Goal: Task Accomplishment & Management: Use online tool/utility

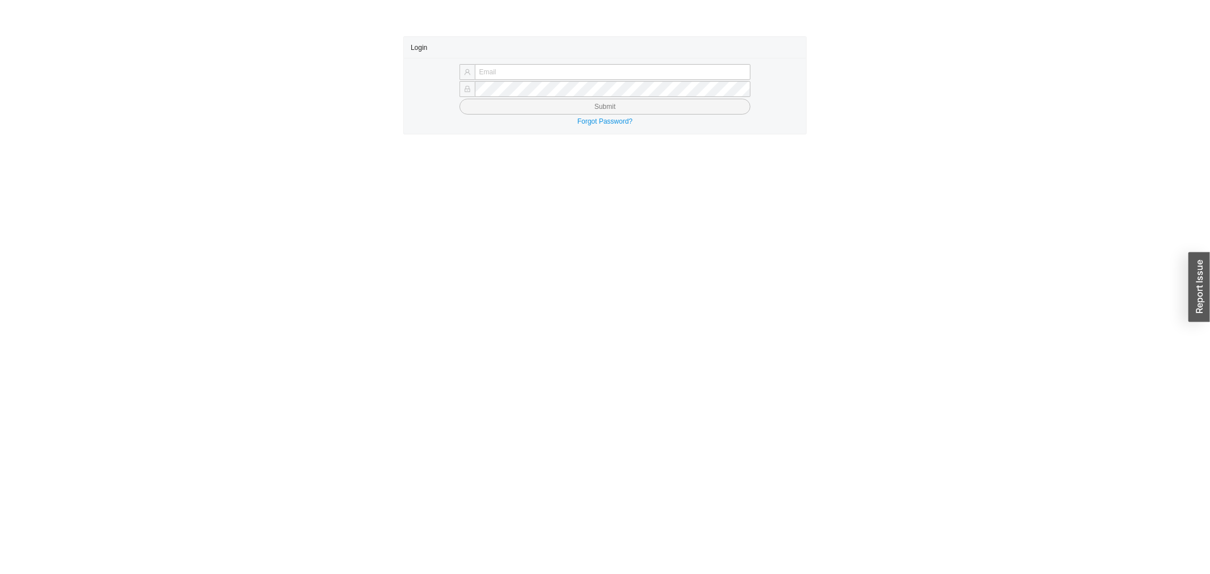
type input "yossi@asbathnj.com"
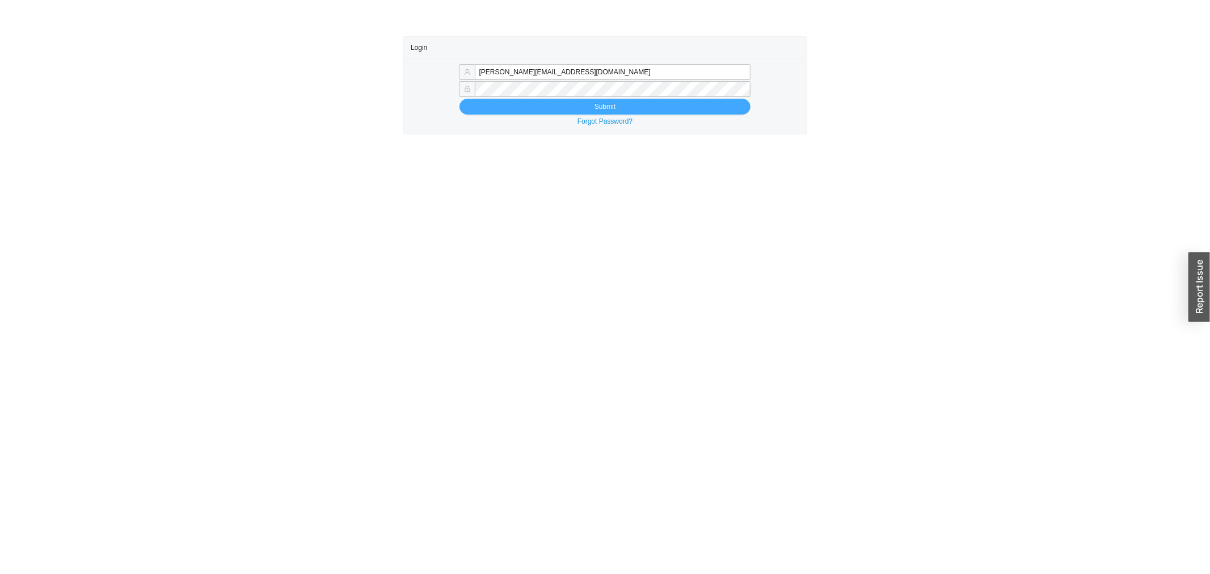
click at [495, 112] on button "Submit" at bounding box center [605, 107] width 292 height 16
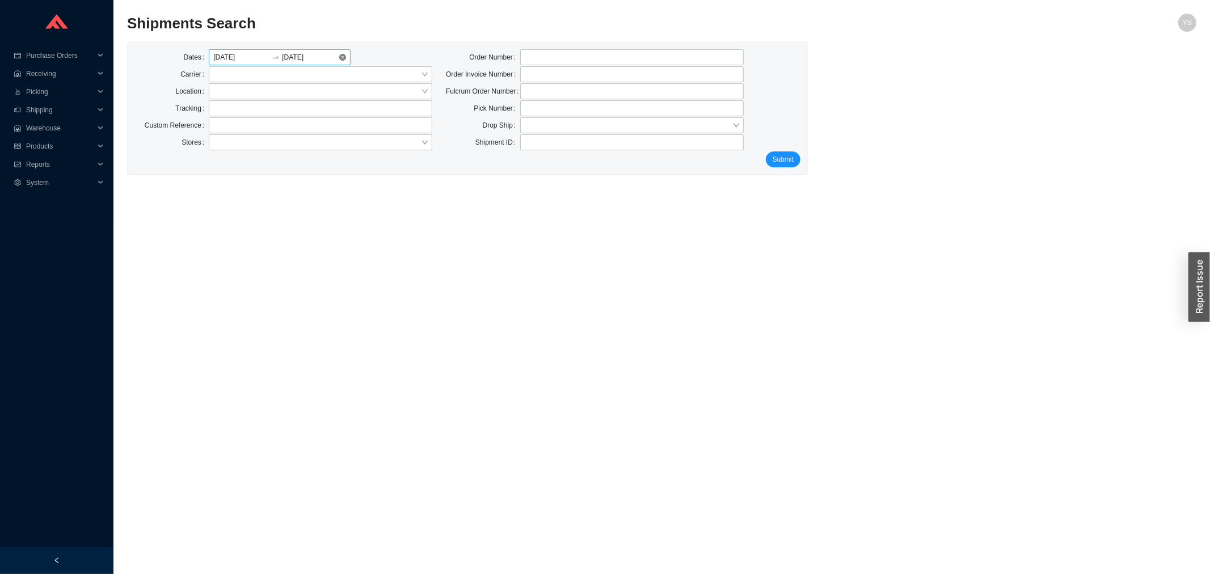
click at [347, 57] on div "08/29/2025 08/29/2025" at bounding box center [280, 57] width 142 height 16
click at [224, 109] on input "text" at bounding box center [321, 108] width 224 height 16
type input "77113720850"
click button "Submit" at bounding box center [783, 159] width 35 height 16
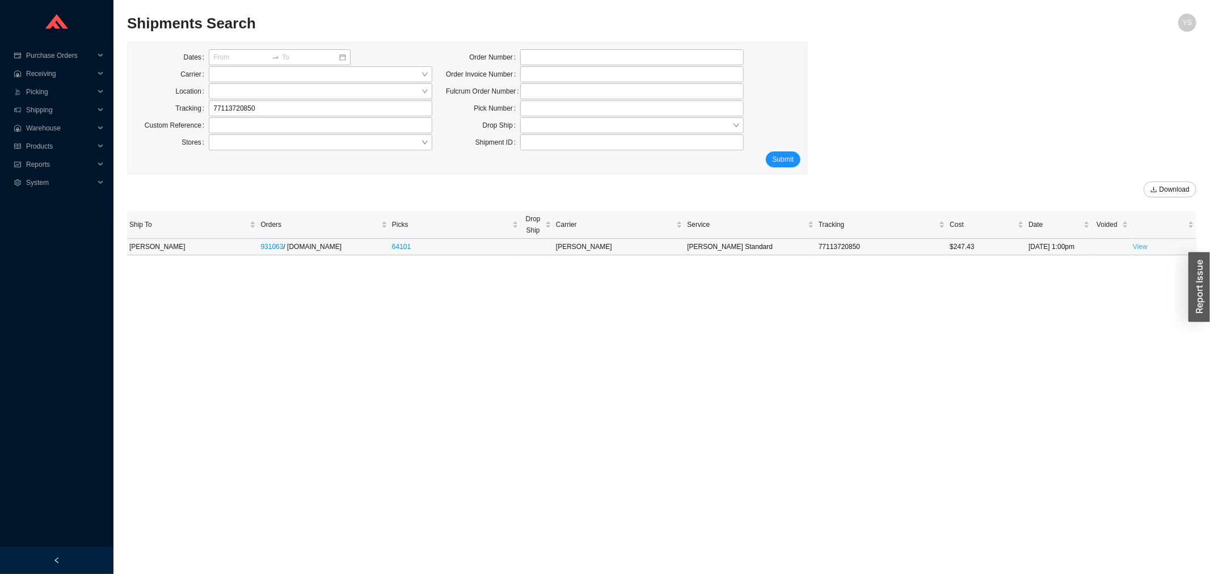
click at [1144, 251] on link "View" at bounding box center [1140, 247] width 15 height 8
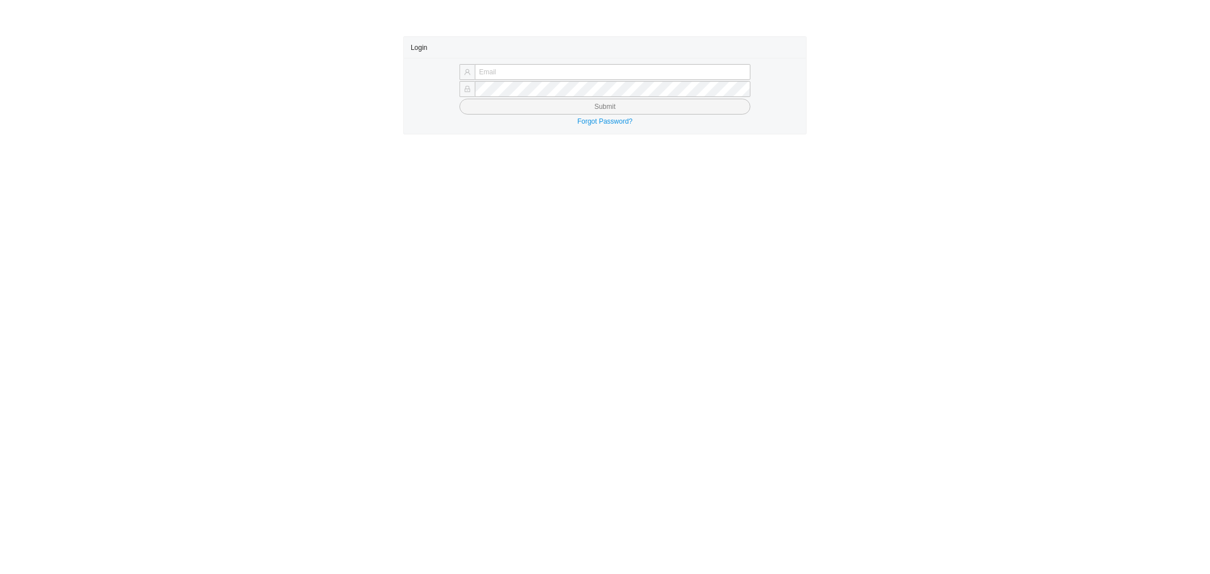
type input "yossi@asbathnj.com"
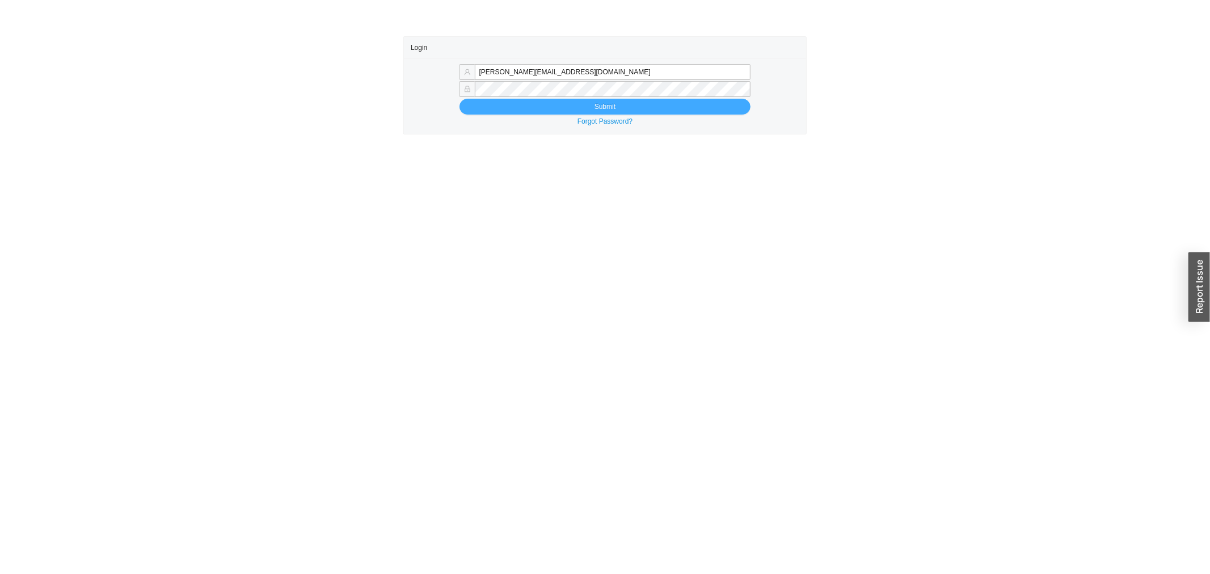
click at [479, 108] on button "Submit" at bounding box center [605, 107] width 292 height 16
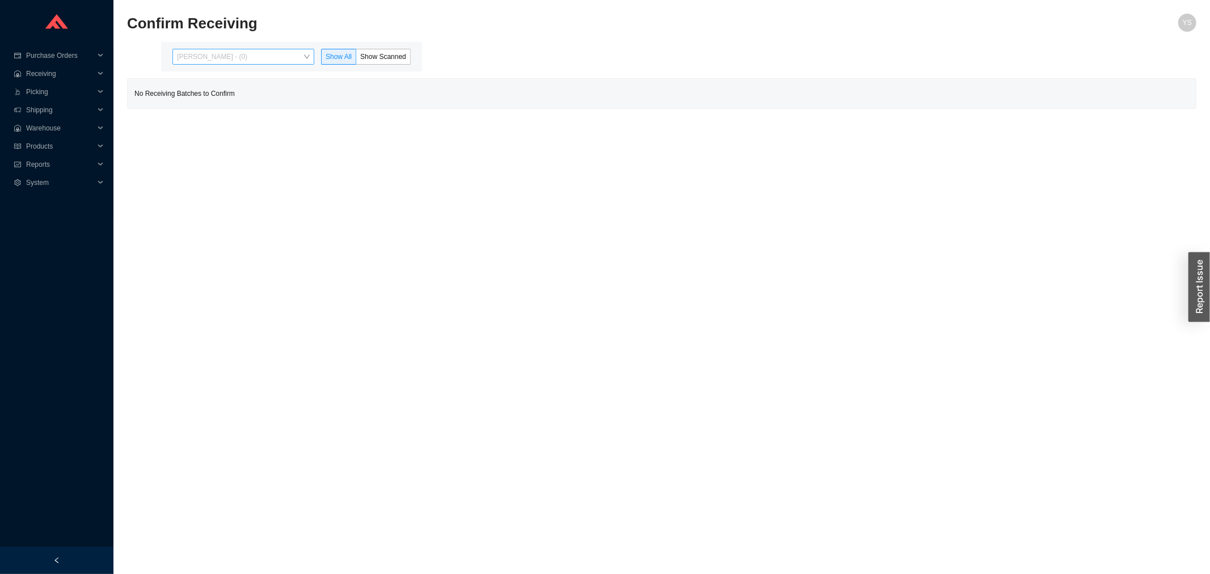
click at [235, 60] on span "Yossi Siff - (0)" at bounding box center [243, 56] width 133 height 15
click at [226, 99] on div "Angel Negron - (59)" at bounding box center [245, 93] width 142 height 16
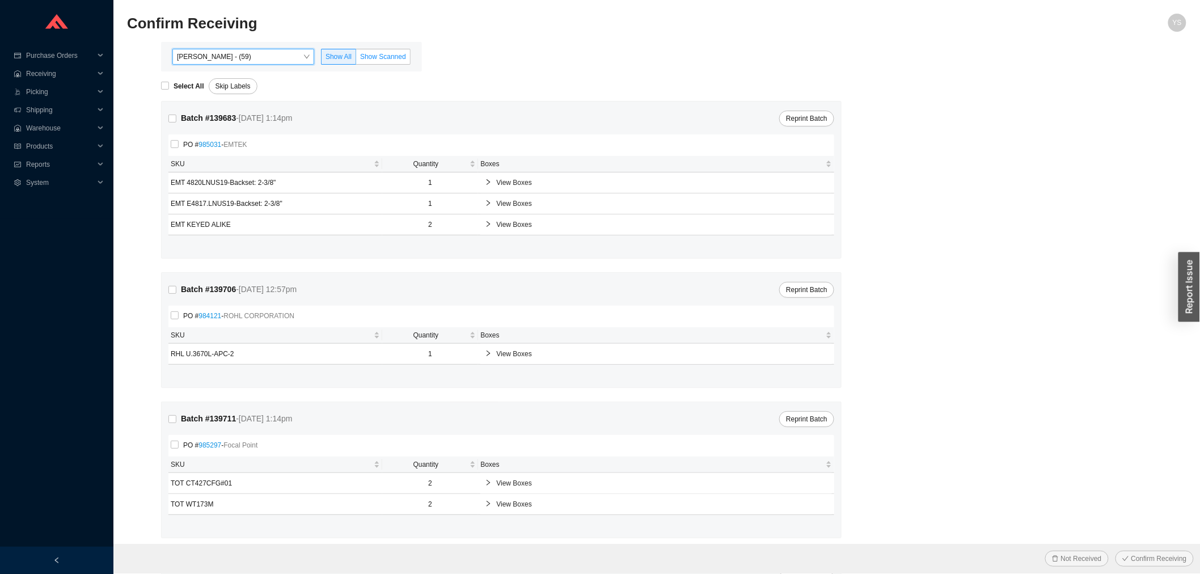
click at [388, 59] on span "Show Scanned" at bounding box center [383, 57] width 46 height 8
click at [356, 59] on input "Show Scanned" at bounding box center [356, 59] width 0 height 0
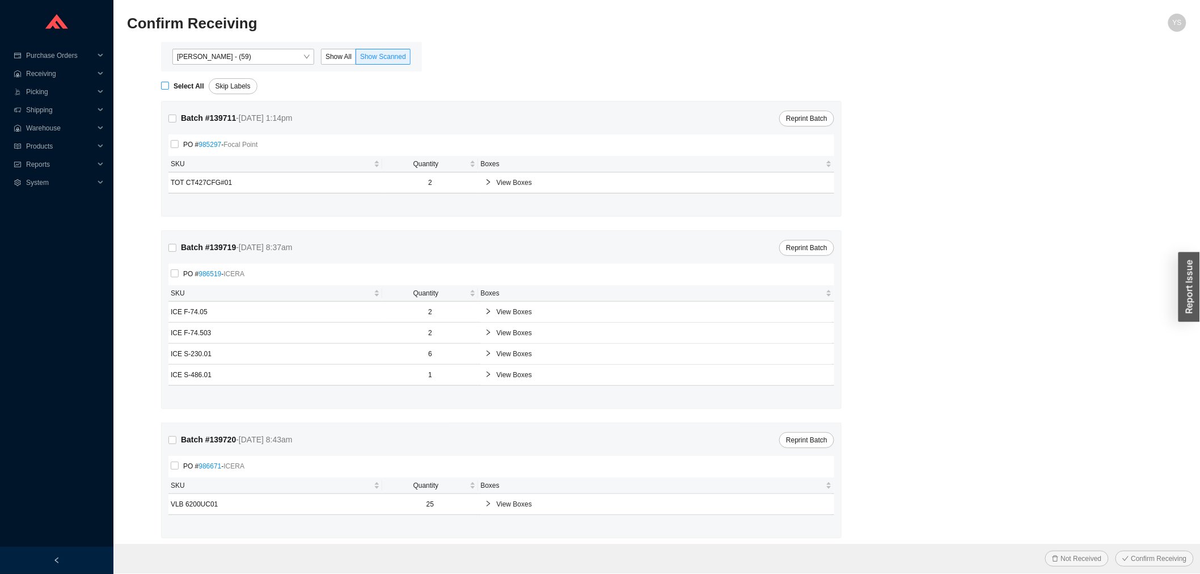
click at [167, 82] on input "Select All" at bounding box center [165, 86] width 8 height 8
checkbox input "true"
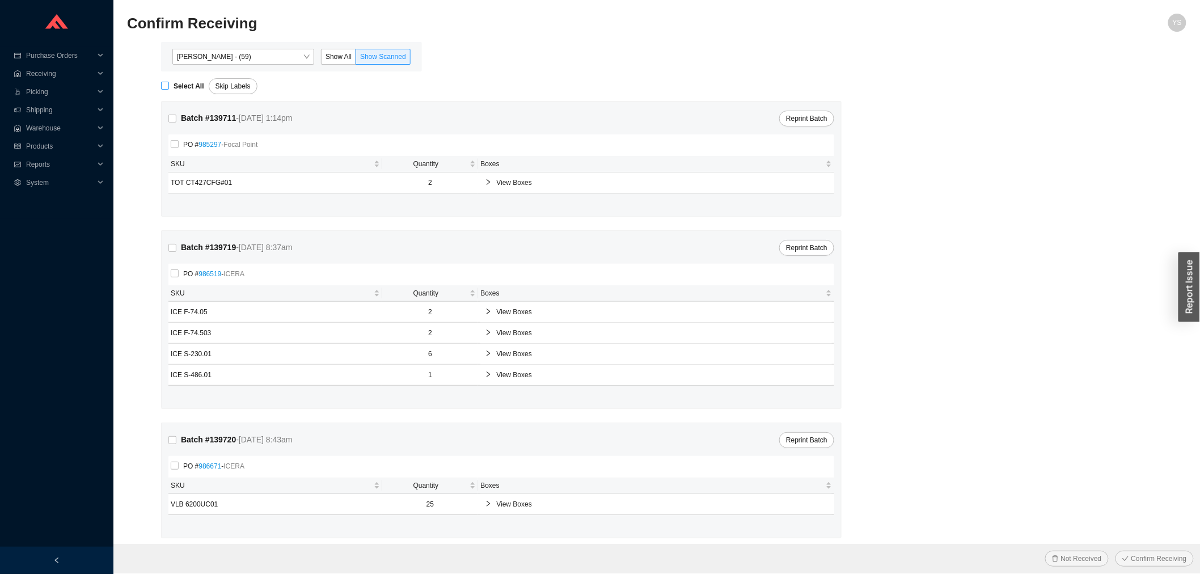
checkbox input "true"
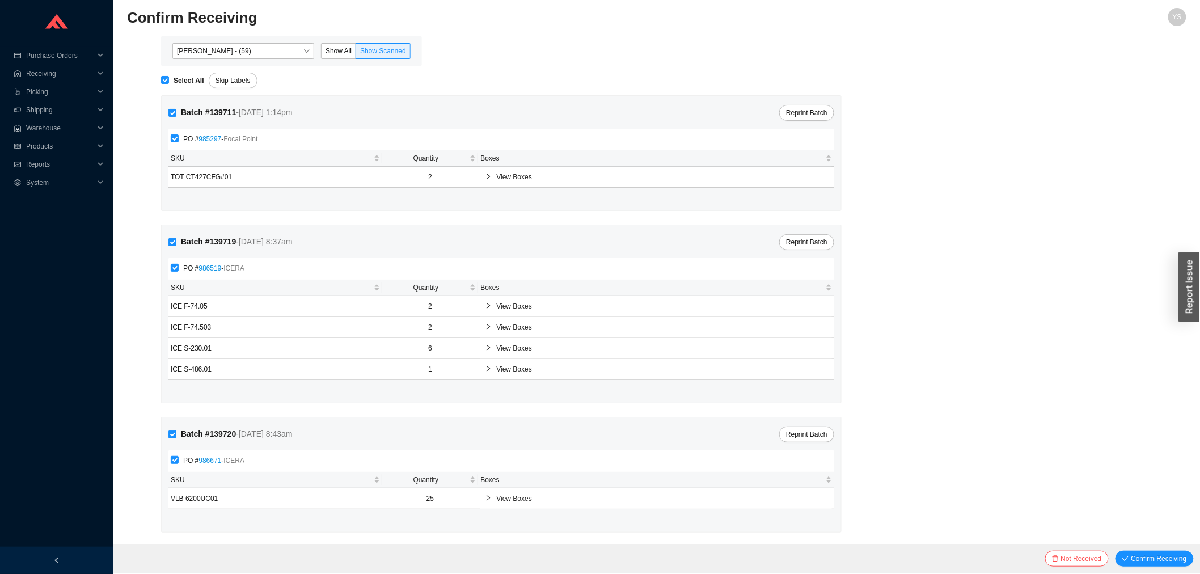
scroll to position [7, 0]
click at [217, 455] on link "986671" at bounding box center [210, 459] width 23 height 8
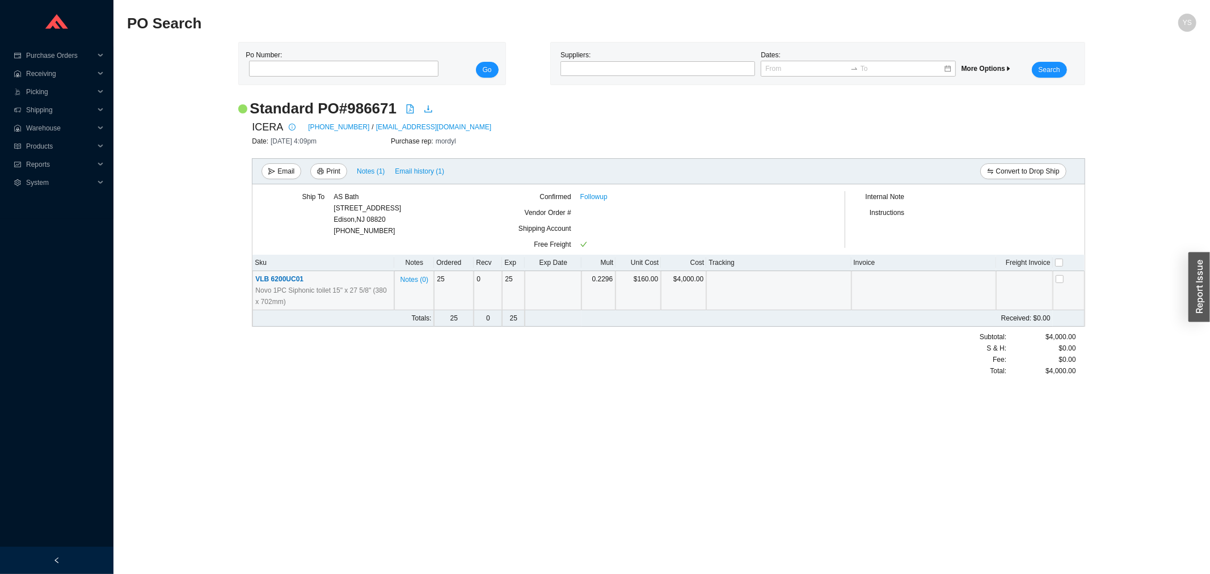
click at [294, 282] on span "VLB 6200UC01" at bounding box center [279, 279] width 48 height 8
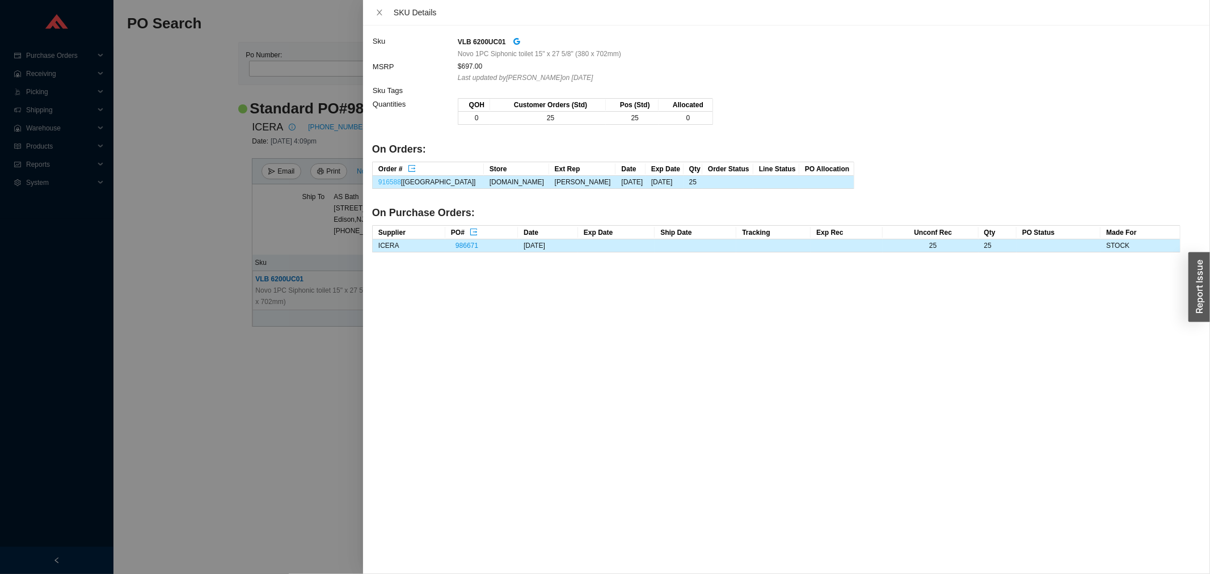
click at [390, 182] on link "916588" at bounding box center [389, 182] width 23 height 8
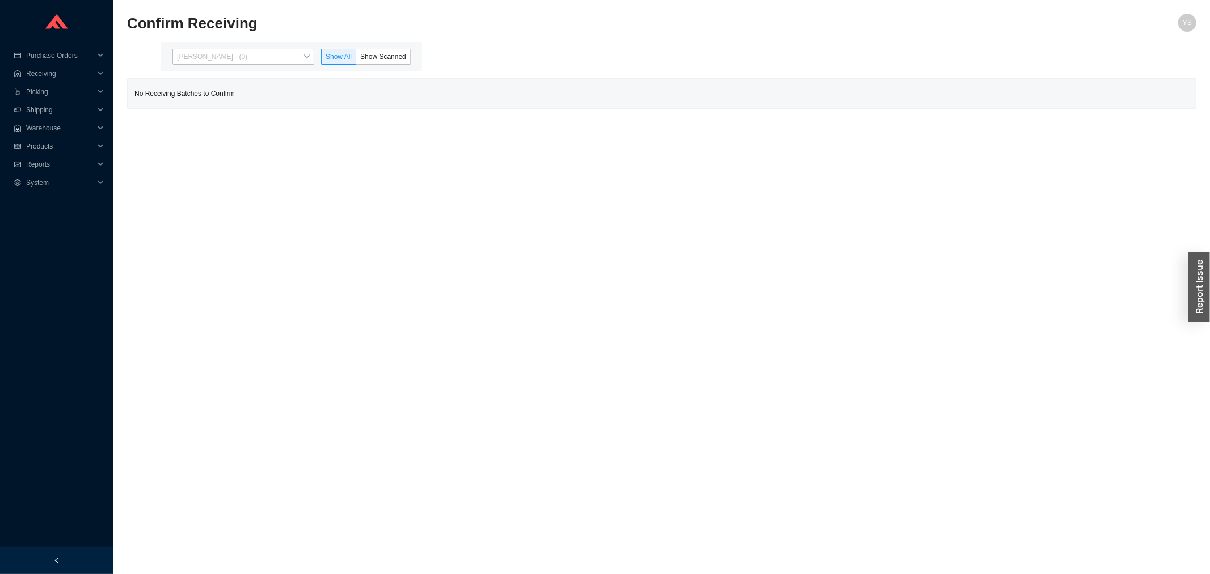
drag, startPoint x: 209, startPoint y: 59, endPoint x: 209, endPoint y: 66, distance: 7.4
click at [209, 60] on span "[PERSON_NAME] - (0)" at bounding box center [243, 56] width 133 height 15
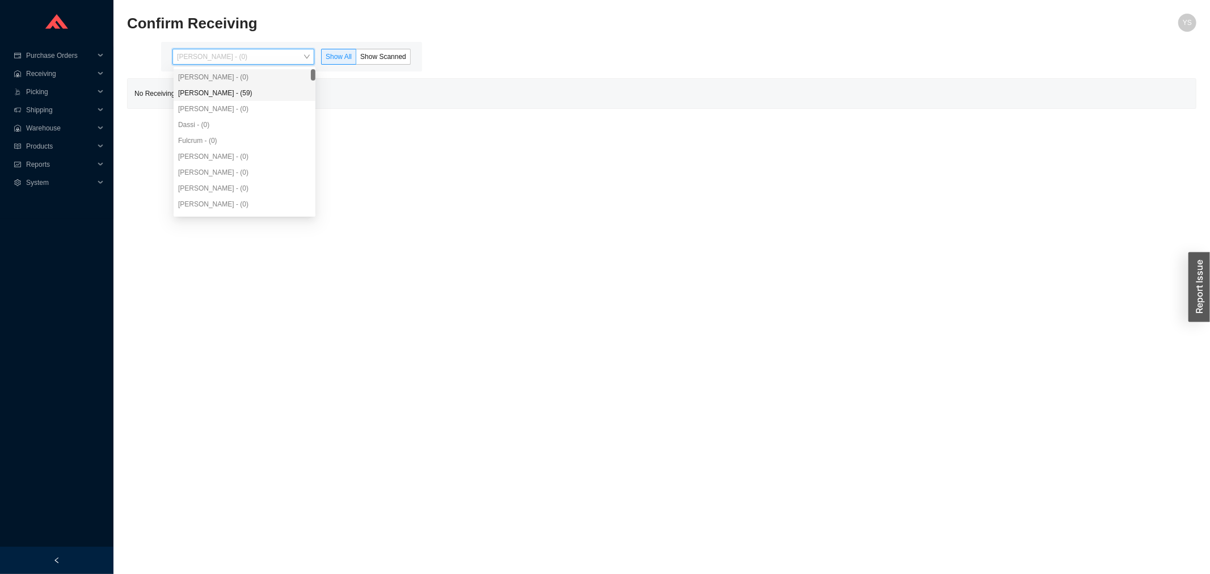
click at [214, 98] on div "Angel Negron - (59)" at bounding box center [245, 93] width 142 height 16
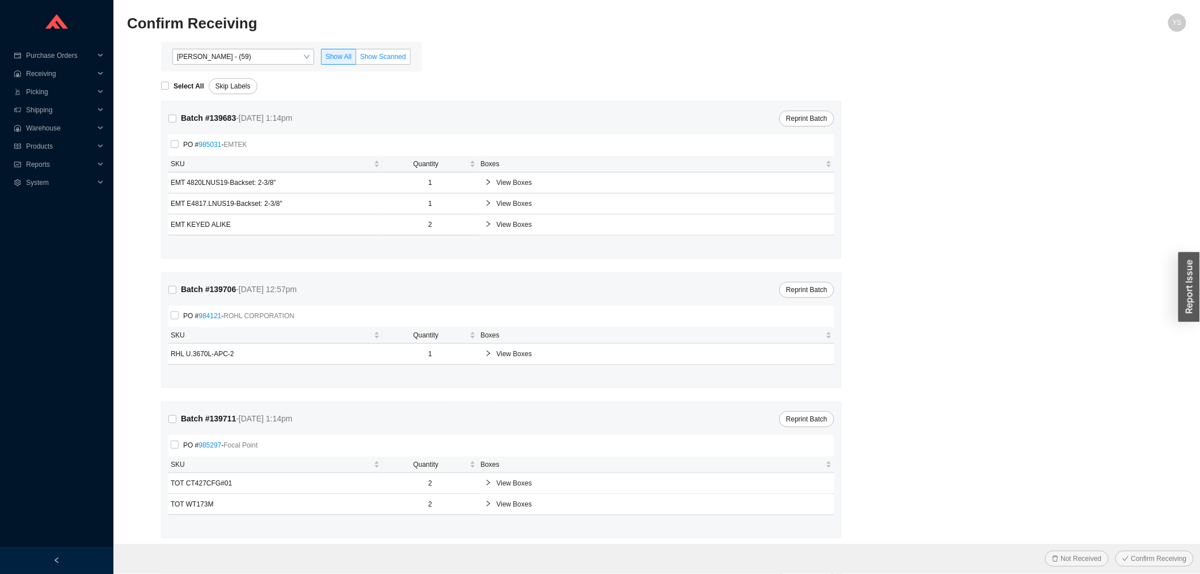
click at [367, 56] on span "Show Scanned" at bounding box center [383, 57] width 46 height 8
click at [356, 59] on input "Show Scanned" at bounding box center [356, 59] width 0 height 0
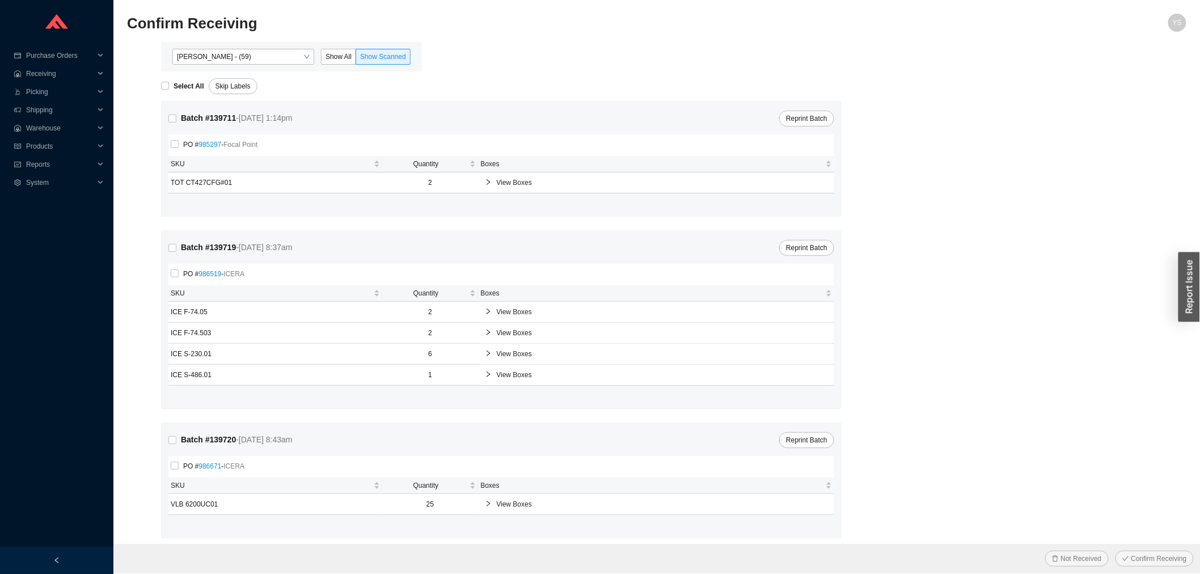
click at [156, 77] on form "Select All Skip Labels Batch # 139711 - 8/28/25 1:14pm Reprint Batch PO # 98529…" at bounding box center [657, 326] width 1060 height 510
click at [163, 81] on label "Select All" at bounding box center [185, 86] width 48 height 11
click at [163, 82] on input "Select All" at bounding box center [165, 86] width 8 height 8
checkbox input "true"
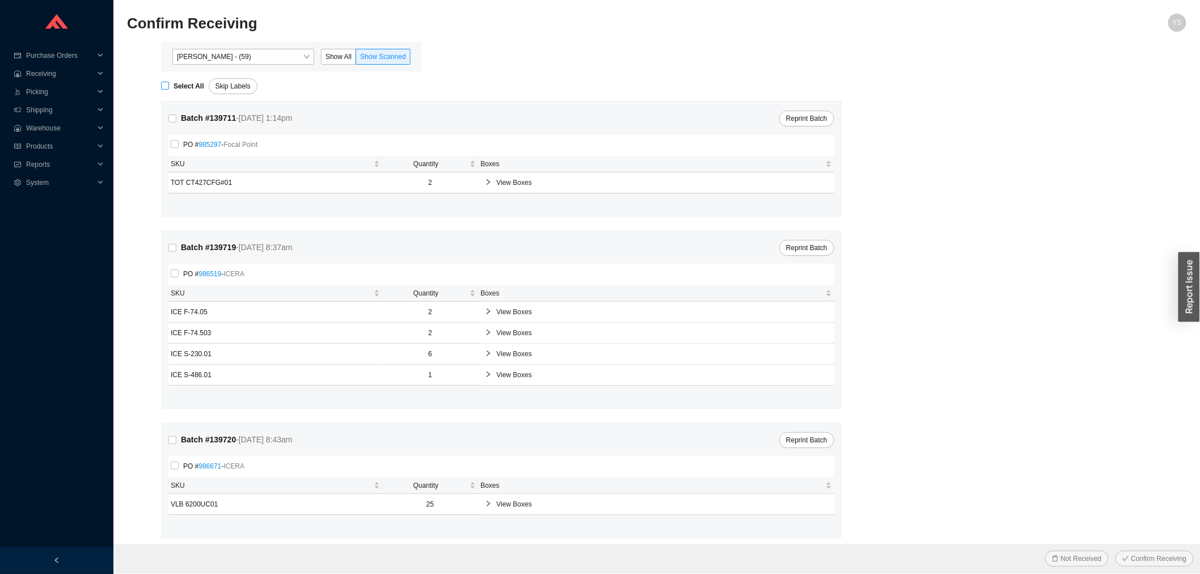
checkbox input "true"
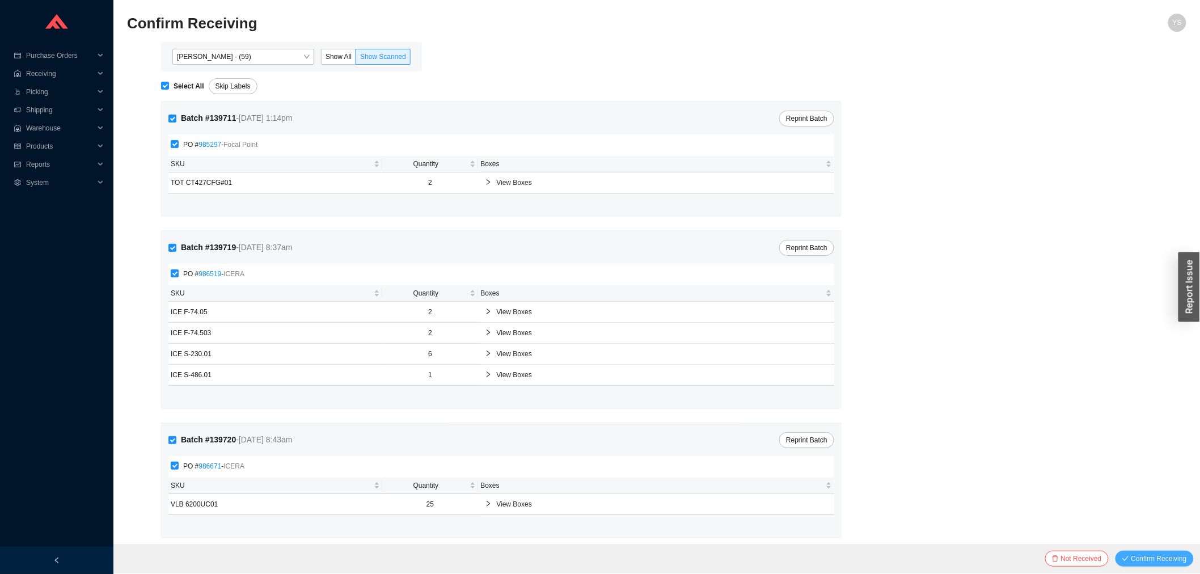
click at [1137, 565] on button "Confirm Receiving" at bounding box center [1155, 559] width 78 height 16
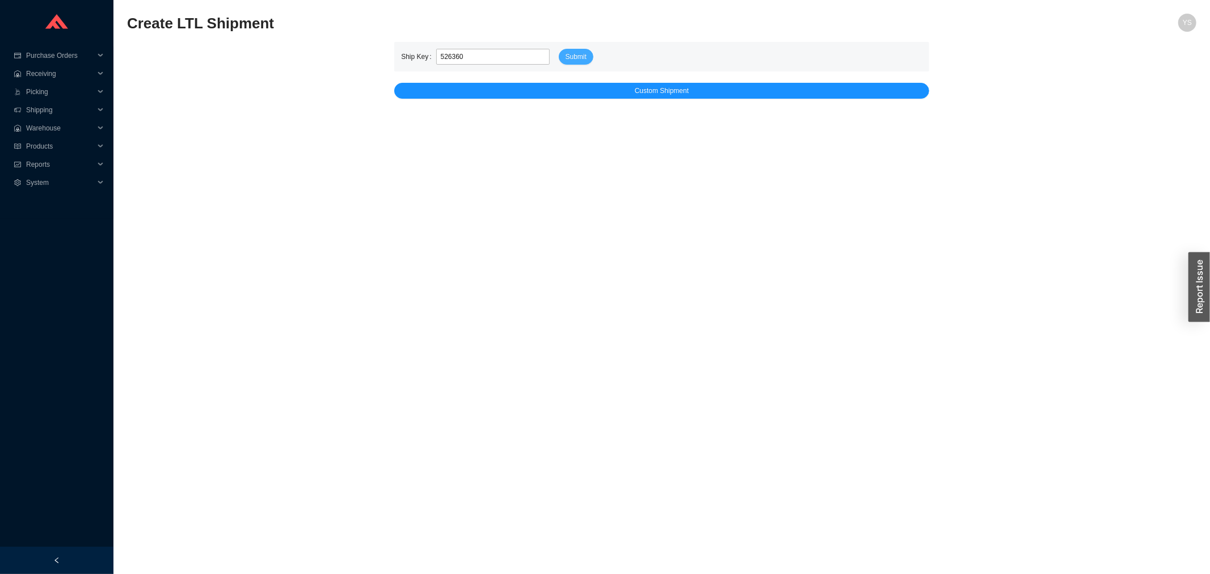
type input "526360"
click at [562, 60] on button "Submit" at bounding box center [576, 57] width 35 height 16
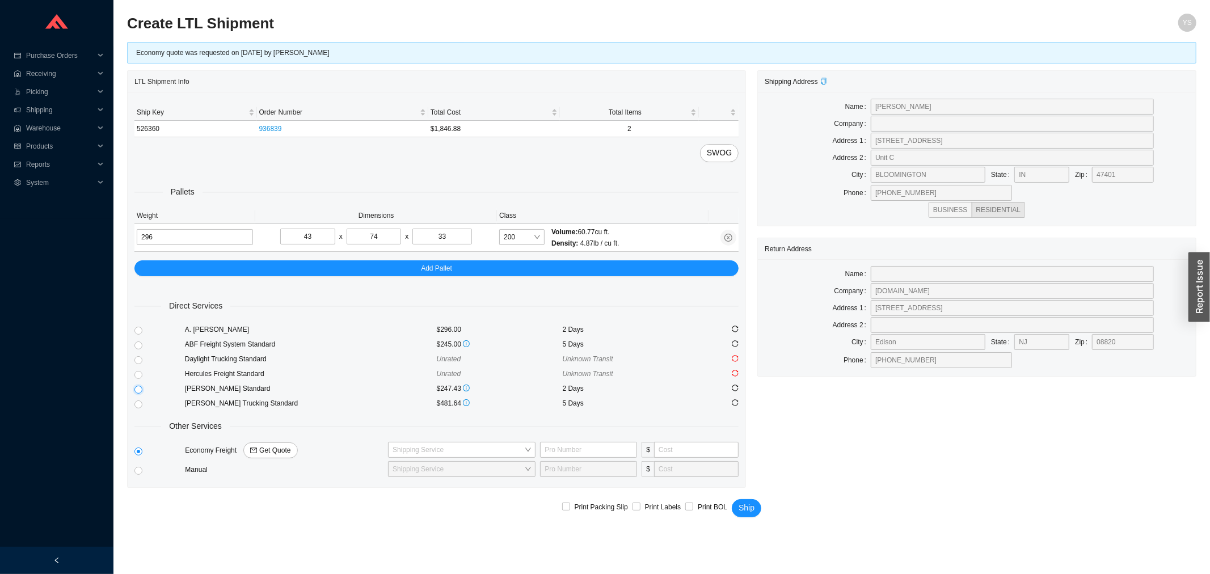
click at [138, 390] on input "radio" at bounding box center [138, 390] width 8 height 8
radio input "true"
checkbox input "true"
click at [749, 504] on span "Ship" at bounding box center [747, 507] width 16 height 13
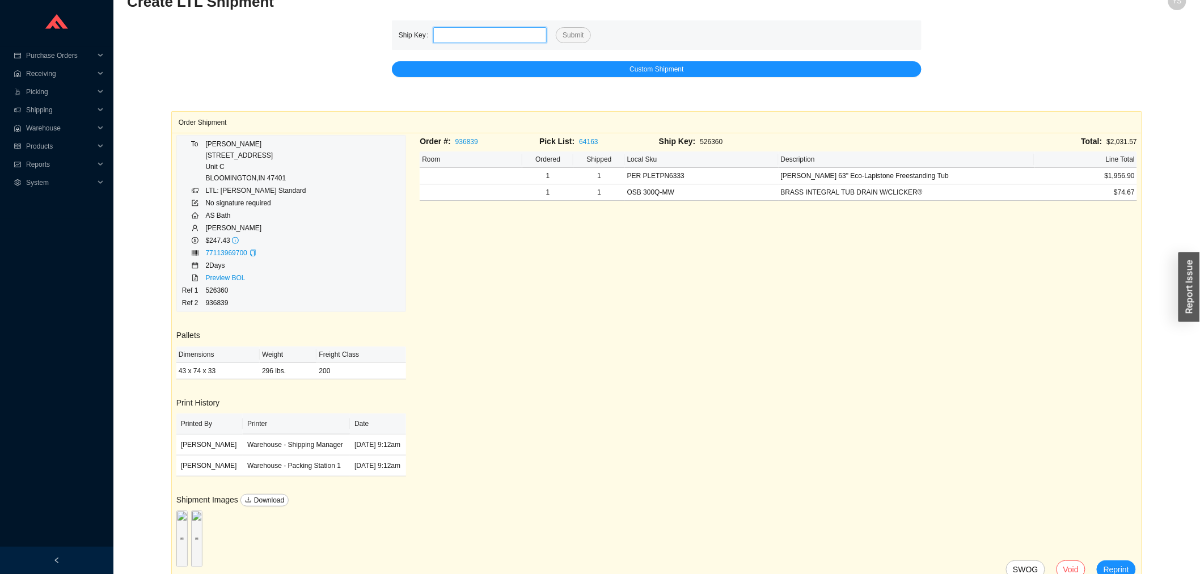
scroll to position [33, 0]
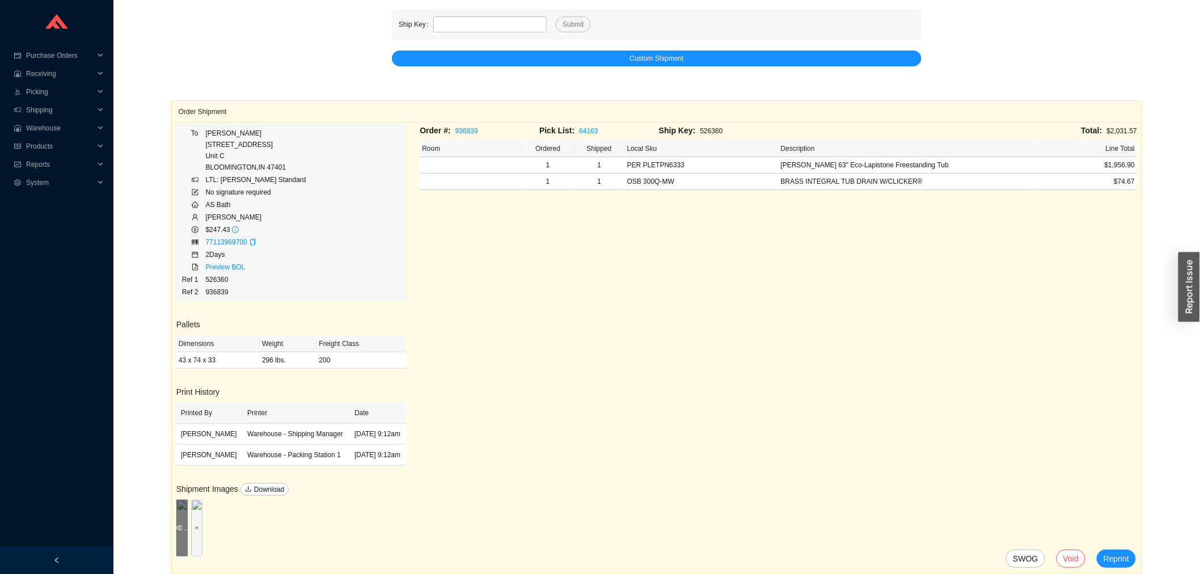
click at [188, 513] on div "Preview" at bounding box center [181, 528] width 11 height 57
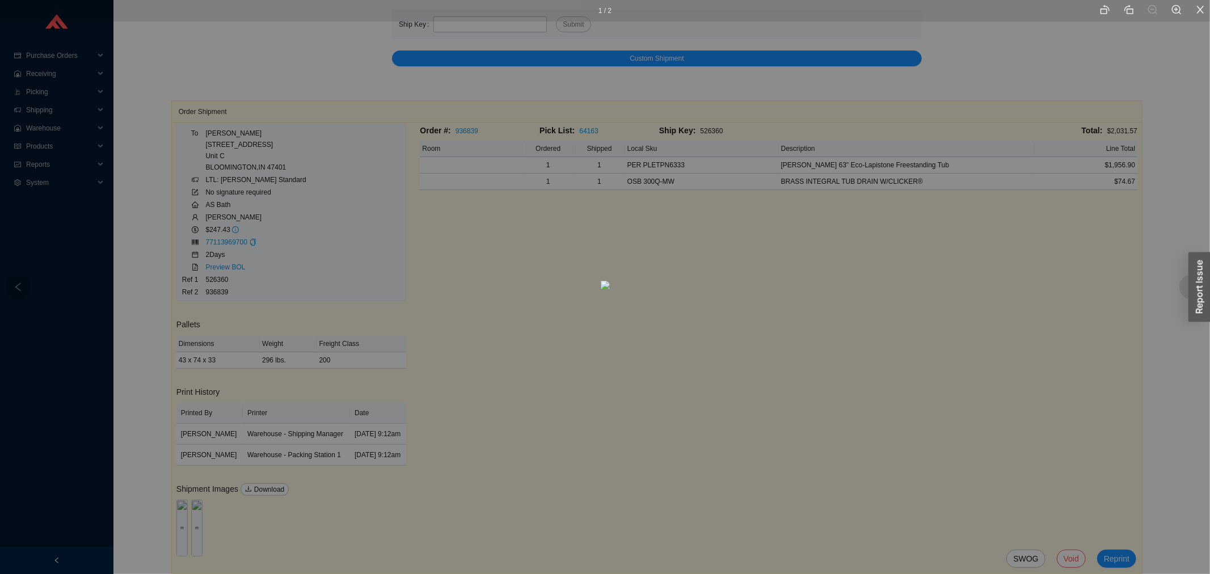
click at [963, 450] on div "1 / 2" at bounding box center [605, 287] width 1210 height 574
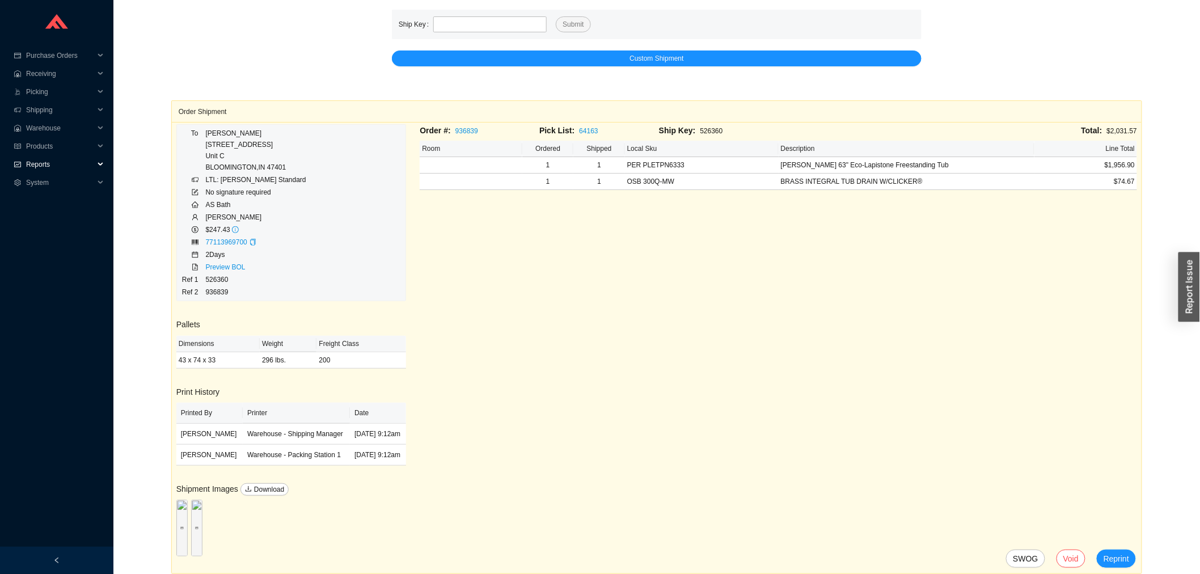
click at [24, 165] on div "Reports" at bounding box center [56, 164] width 113 height 18
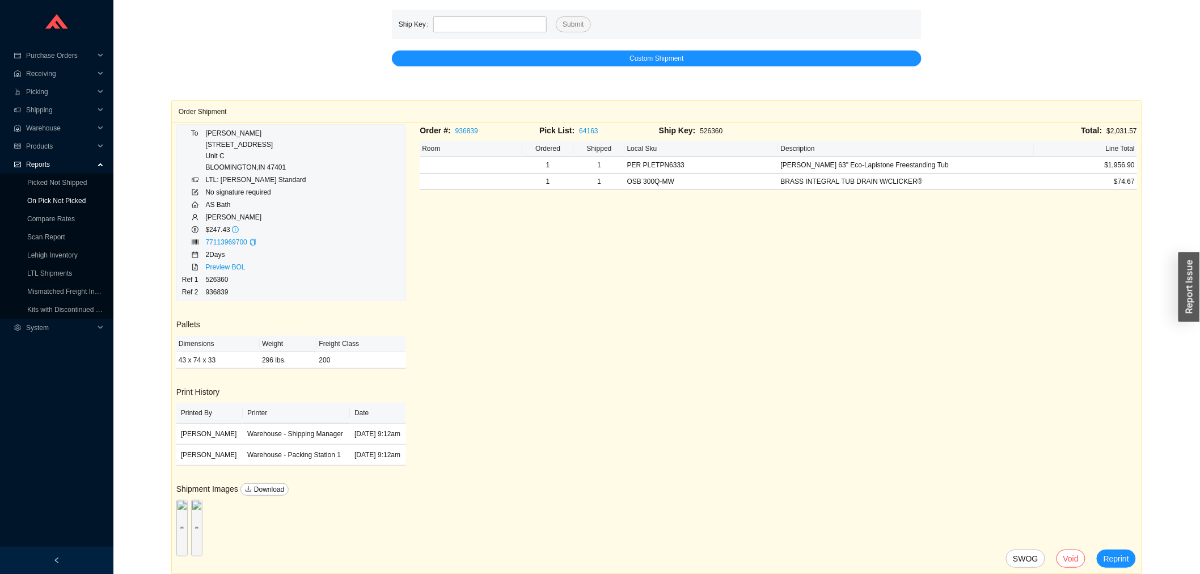
click at [40, 197] on link "On Pick Not Picked" at bounding box center [56, 201] width 58 height 8
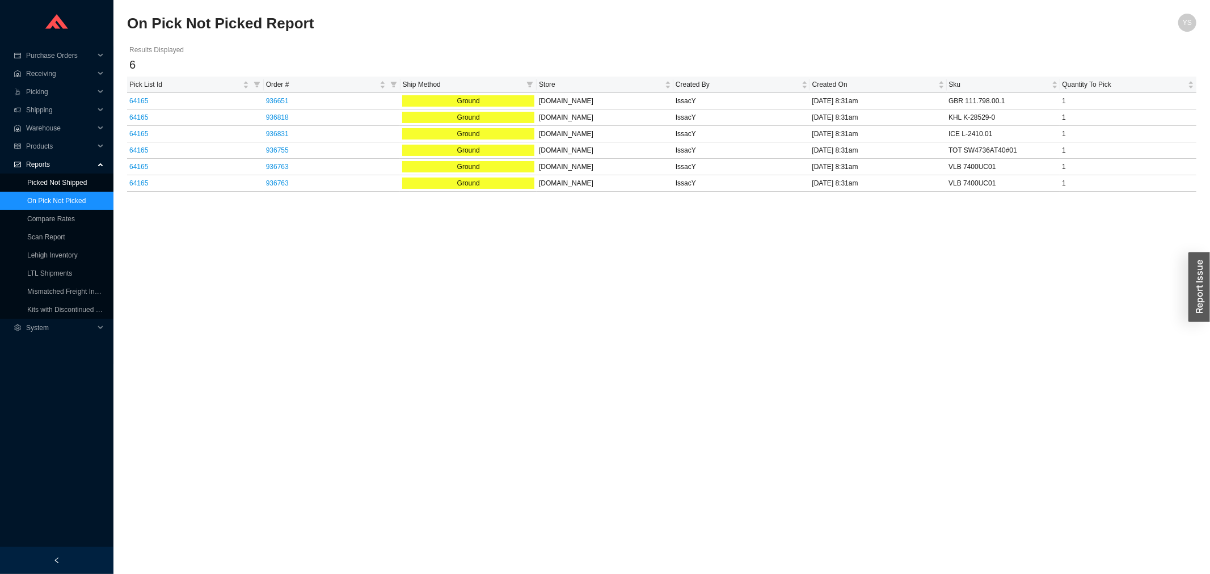
click at [36, 179] on link "Picked Not Shipped" at bounding box center [57, 183] width 60 height 8
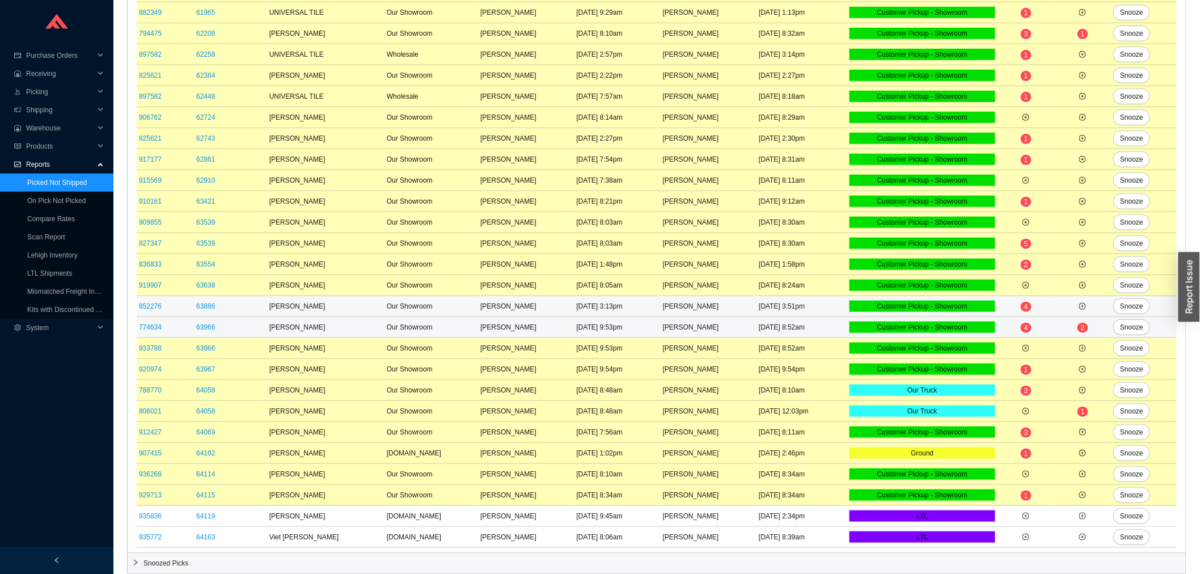
scroll to position [254, 0]
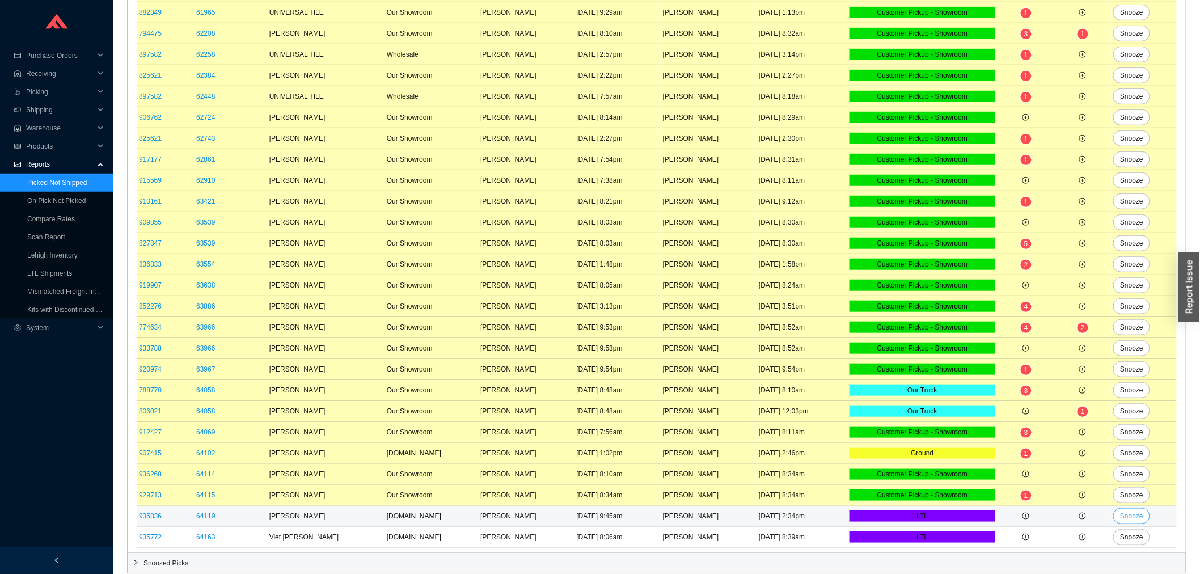
click at [1126, 513] on span "Snooze" at bounding box center [1131, 516] width 23 height 11
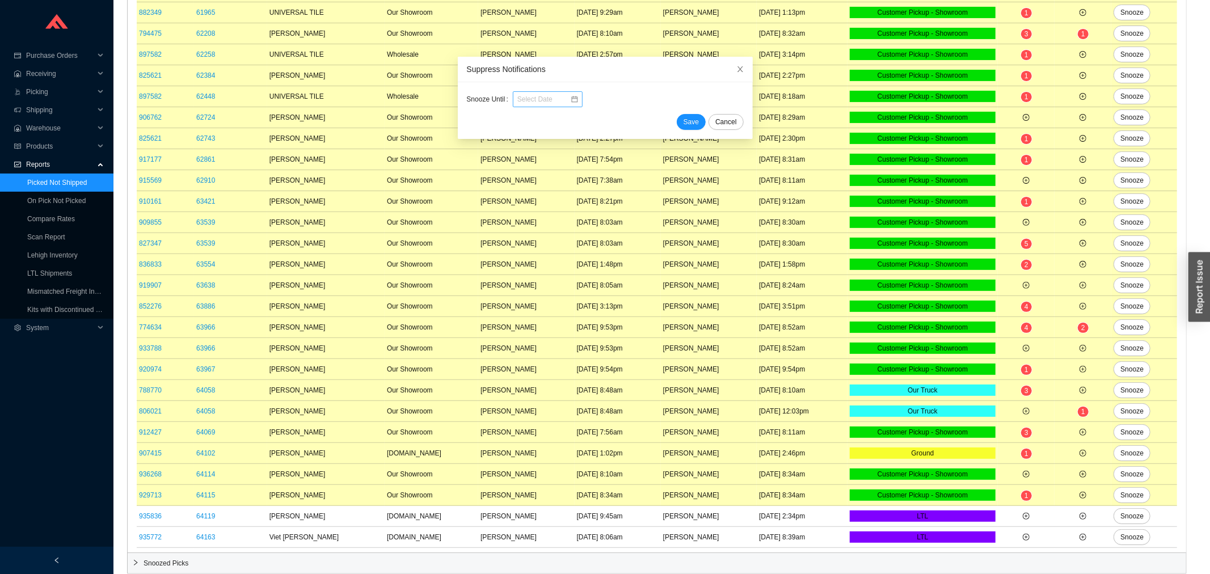
click at [530, 95] on input at bounding box center [543, 99] width 53 height 11
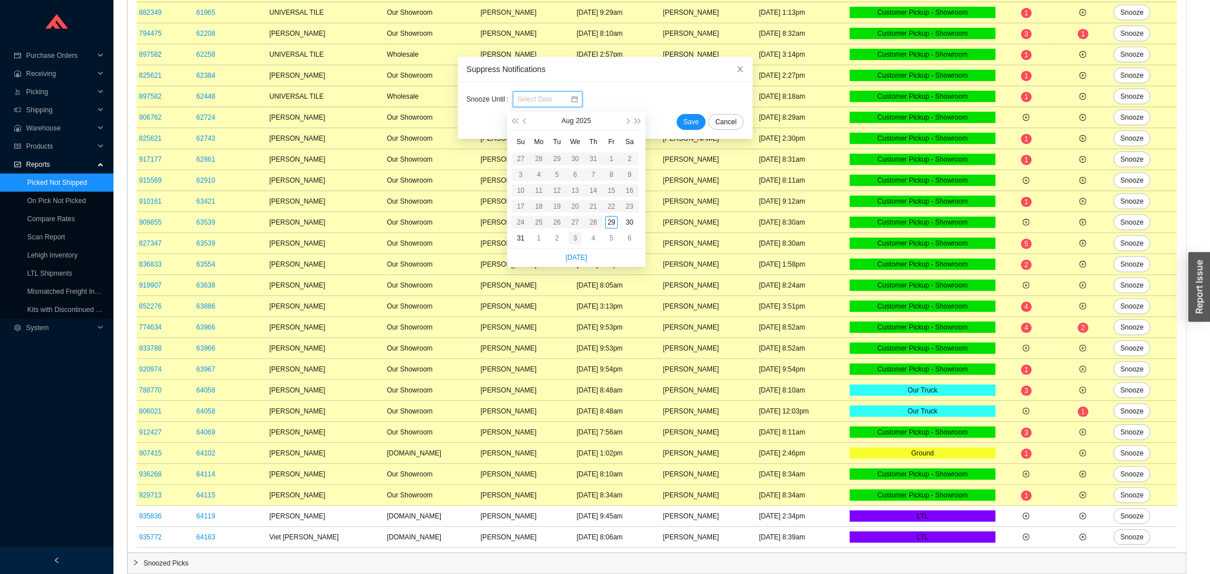
type input "09/03/2025"
click at [566, 235] on td "3" at bounding box center [575, 238] width 18 height 16
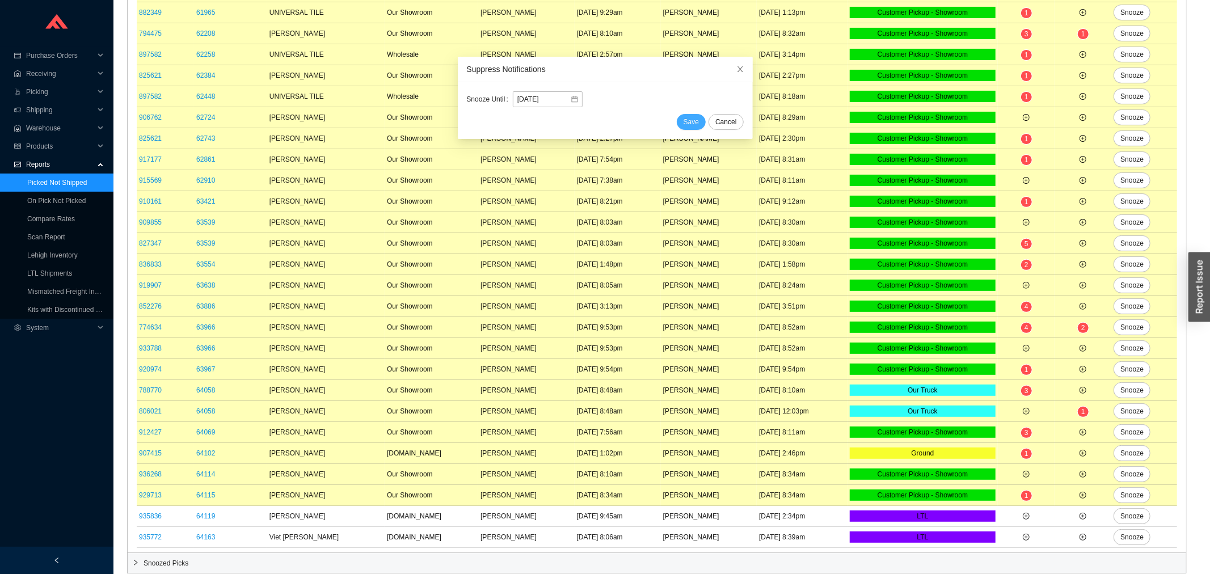
click at [680, 115] on button "Save" at bounding box center [691, 122] width 29 height 16
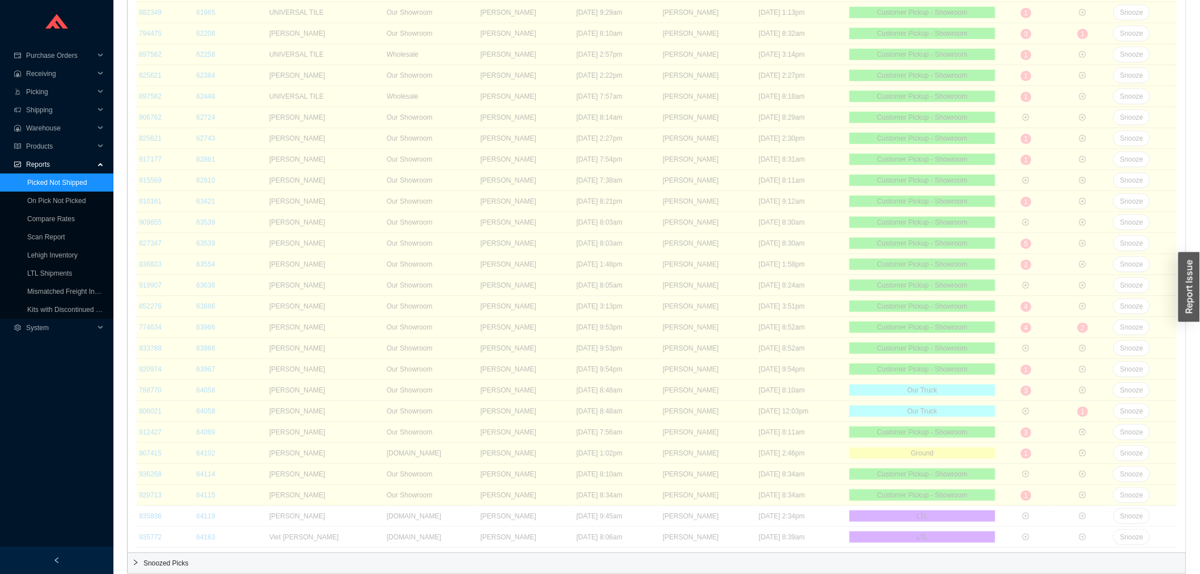
scroll to position [233, 0]
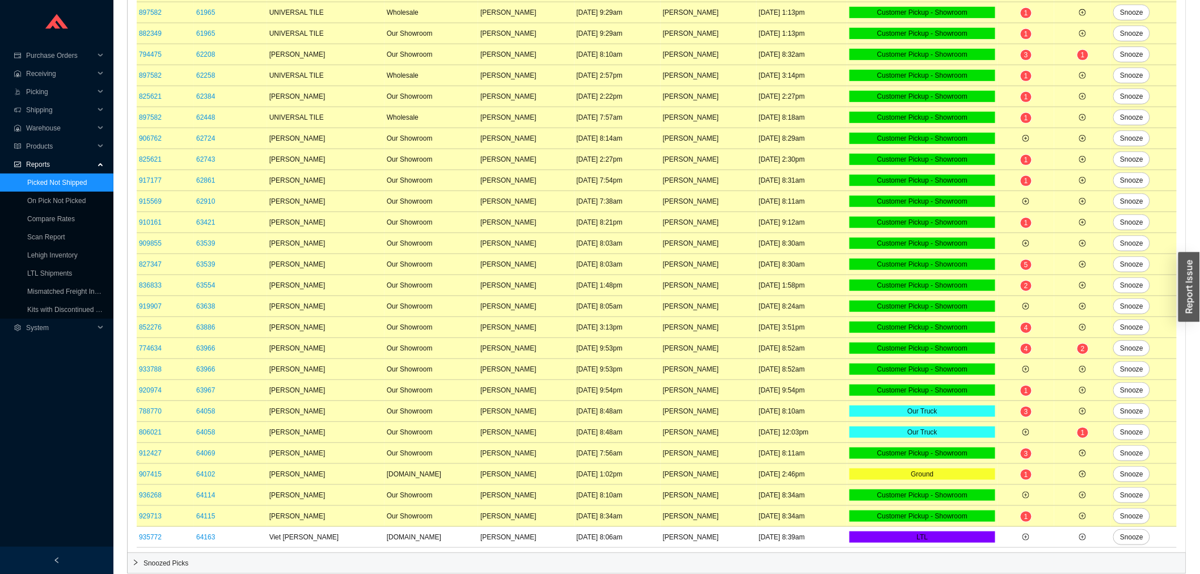
click at [214, 553] on div "Snoozed Picks" at bounding box center [657, 563] width 1059 height 20
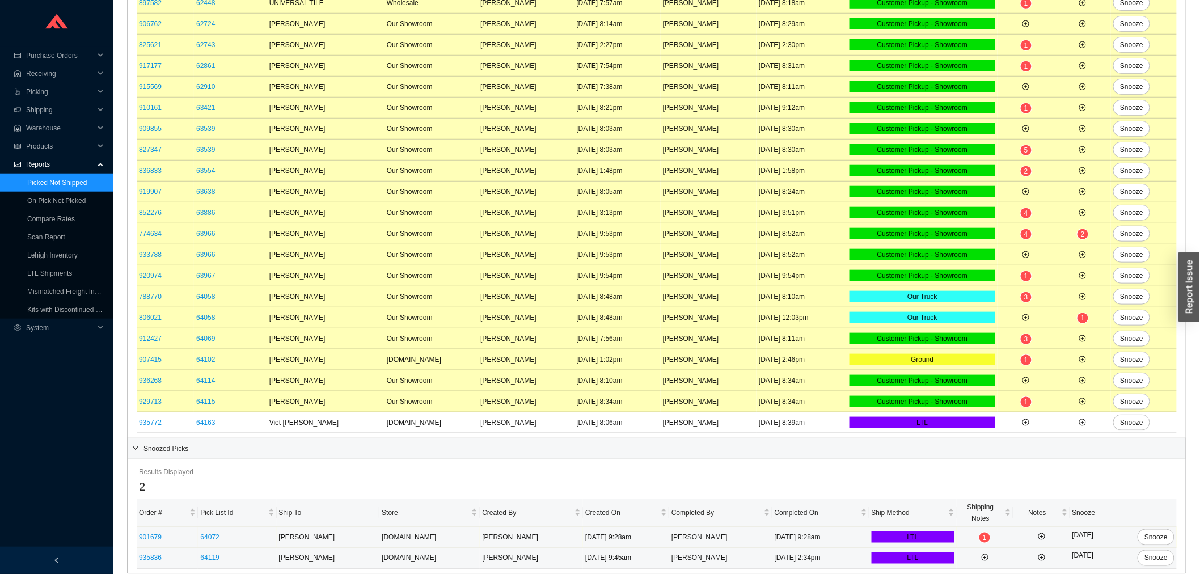
scroll to position [347, 0]
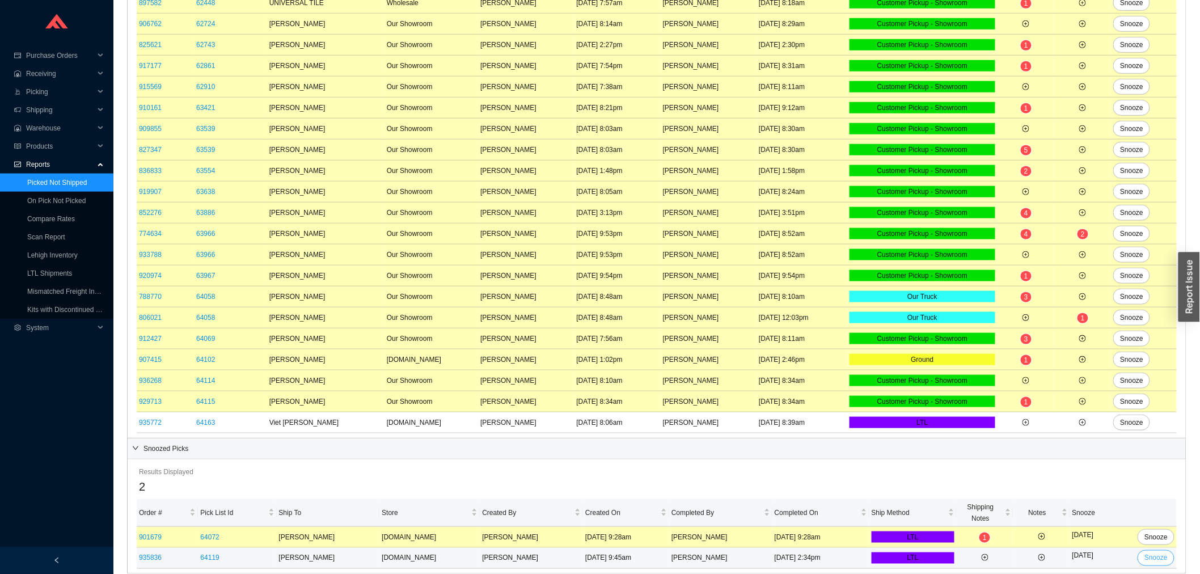
click at [1154, 557] on span "Snooze" at bounding box center [1156, 558] width 23 height 11
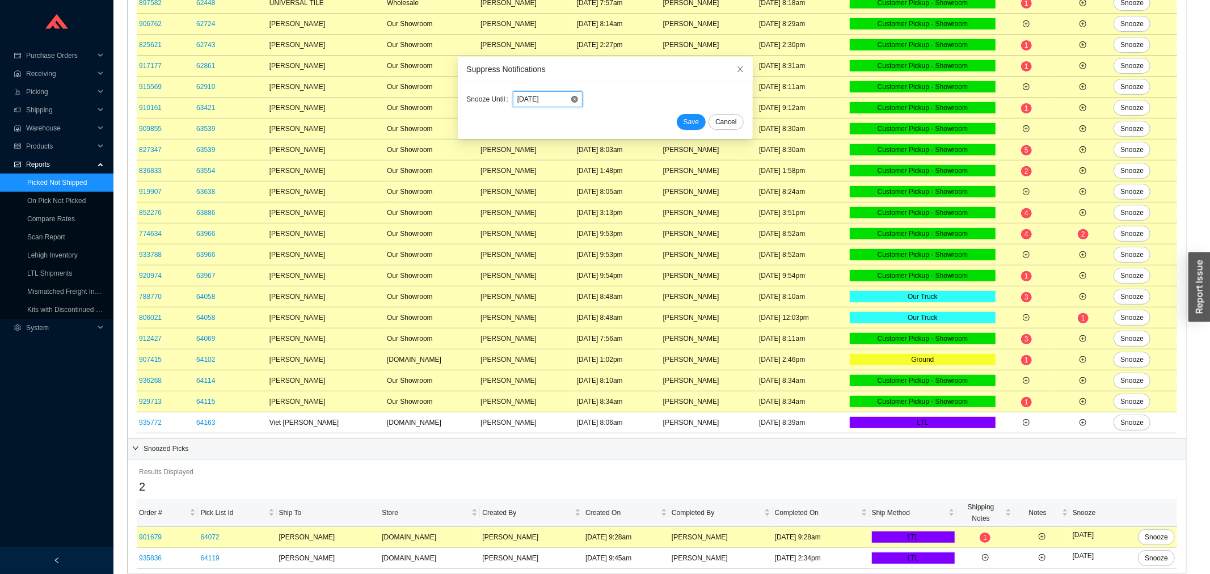
click at [549, 102] on input "09/03/2025" at bounding box center [543, 99] width 53 height 11
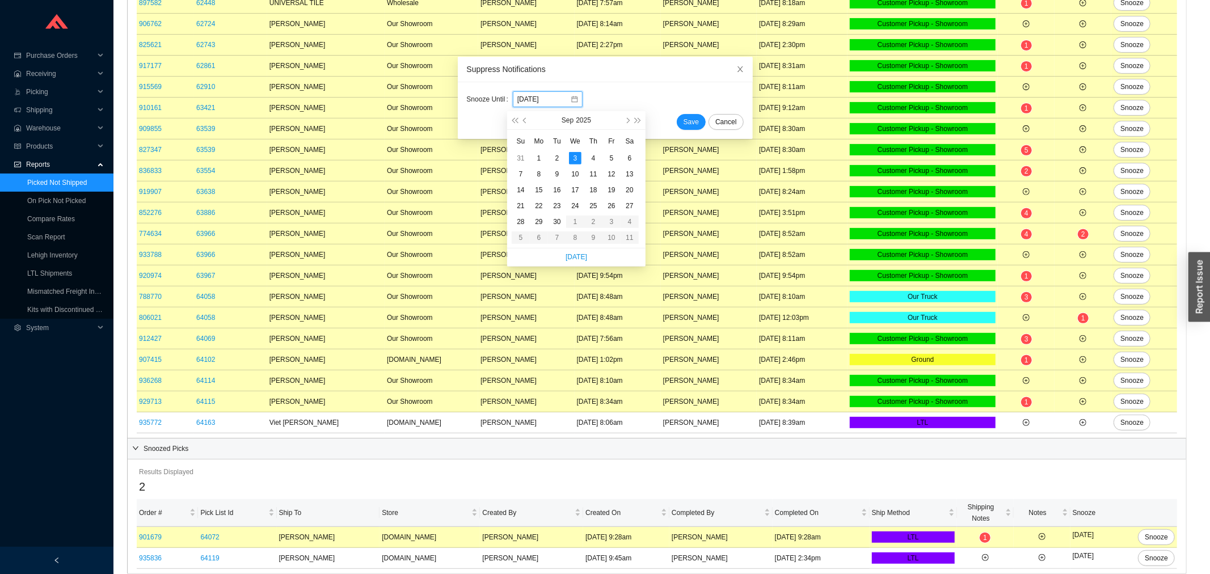
click at [579, 235] on table "Su Mo Tu We Th Fr Sa 31 1 2 3 4 5 6 7 8 9 10 11 12 13 14 15 16 17 18 19 20 21 2…" at bounding box center [575, 188] width 127 height 113
click at [568, 231] on table "Su Mo Tu We Th Fr Sa 31 1 2 3 4 5 6 7 8 9 10 11 12 13 14 15 16 17 18 19 20 21 2…" at bounding box center [575, 188] width 127 height 113
type input "09/04/2025"
click at [593, 153] on div "4" at bounding box center [593, 158] width 12 height 12
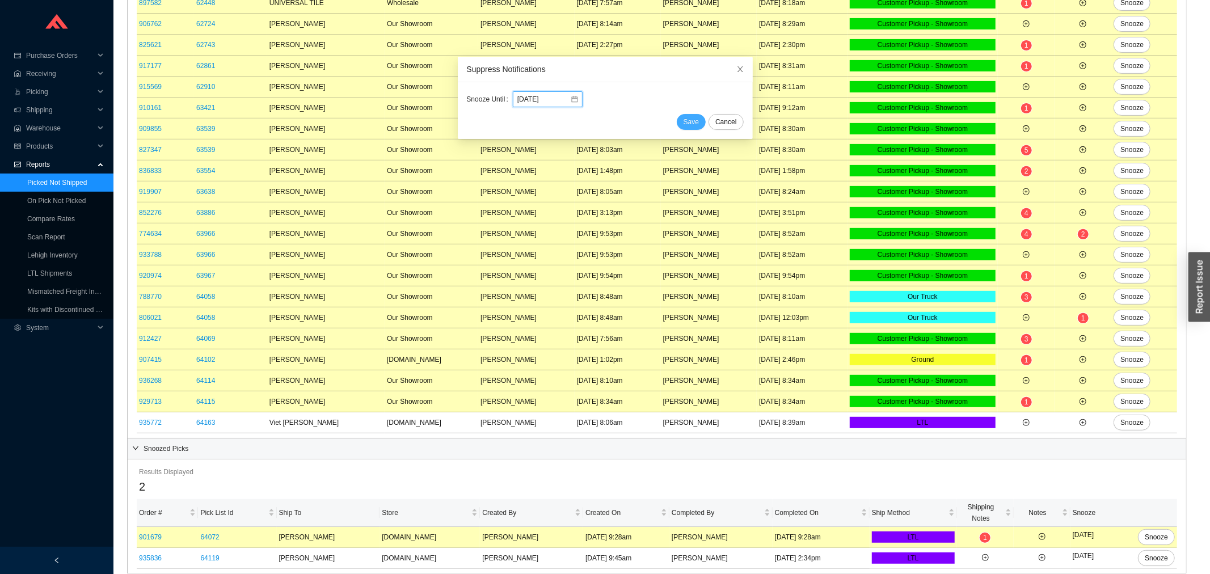
click at [684, 117] on span "Save" at bounding box center [691, 121] width 15 height 11
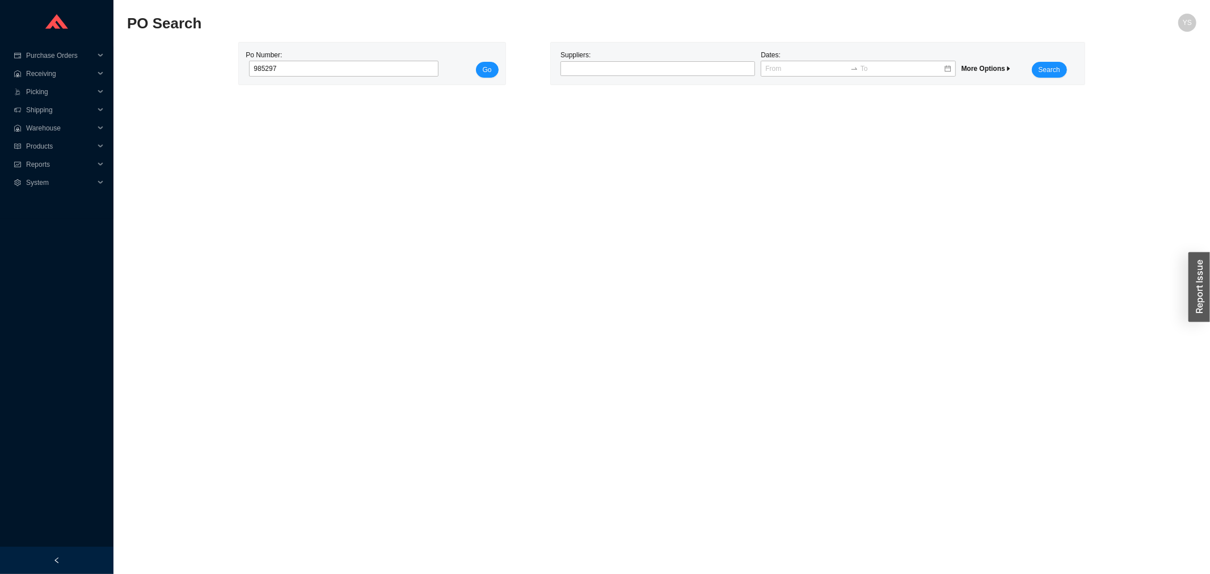
type input "985297"
click at [464, 70] on div "Po Number: 985297 Go" at bounding box center [372, 63] width 252 height 28
click at [482, 66] on button "Go" at bounding box center [487, 70] width 23 height 16
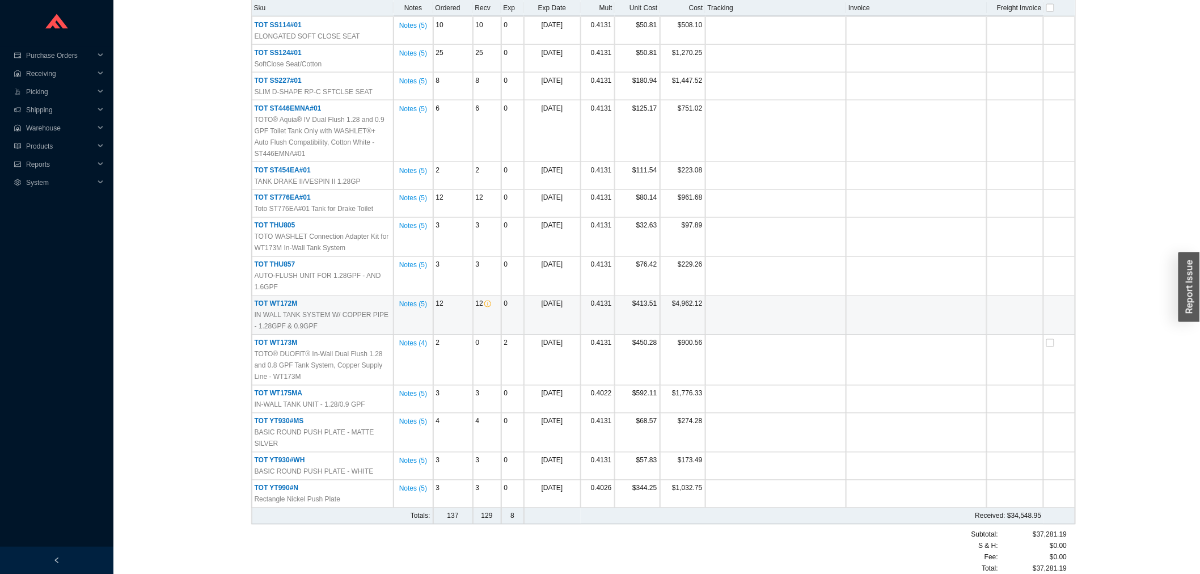
scroll to position [702, 0]
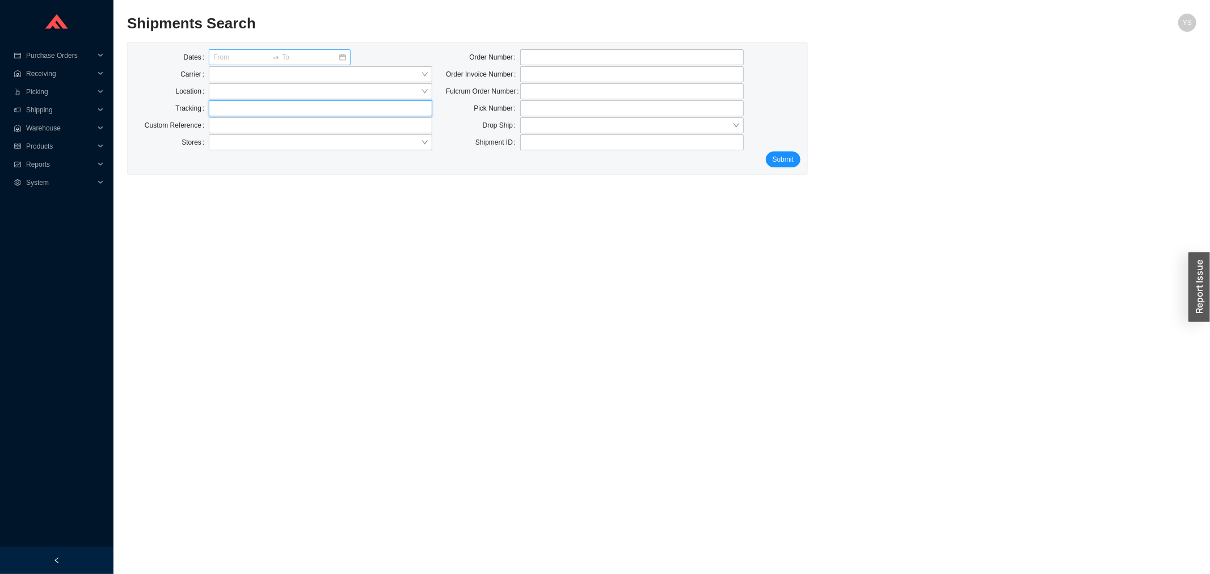
click at [211, 109] on input "text" at bounding box center [321, 108] width 224 height 16
paste input "77113330390"
type input "77113330390"
click button "Submit" at bounding box center [783, 159] width 35 height 16
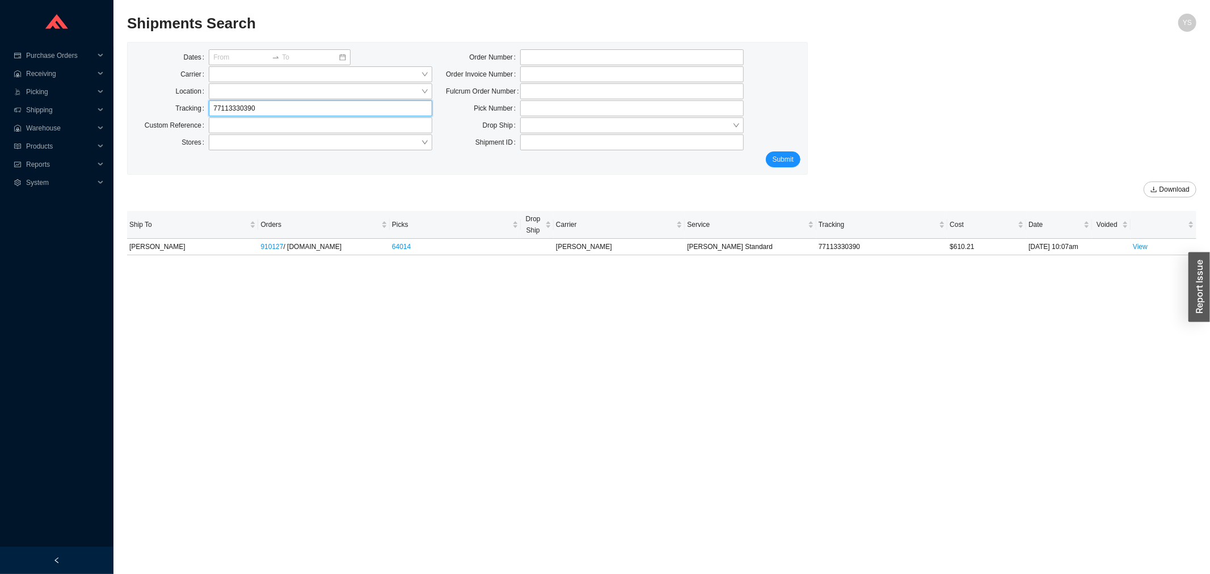
click at [270, 104] on input "77113330390" at bounding box center [321, 108] width 224 height 16
click at [269, 104] on input "77113330390" at bounding box center [321, 108] width 224 height 16
paste input "66"
type input "77113330660"
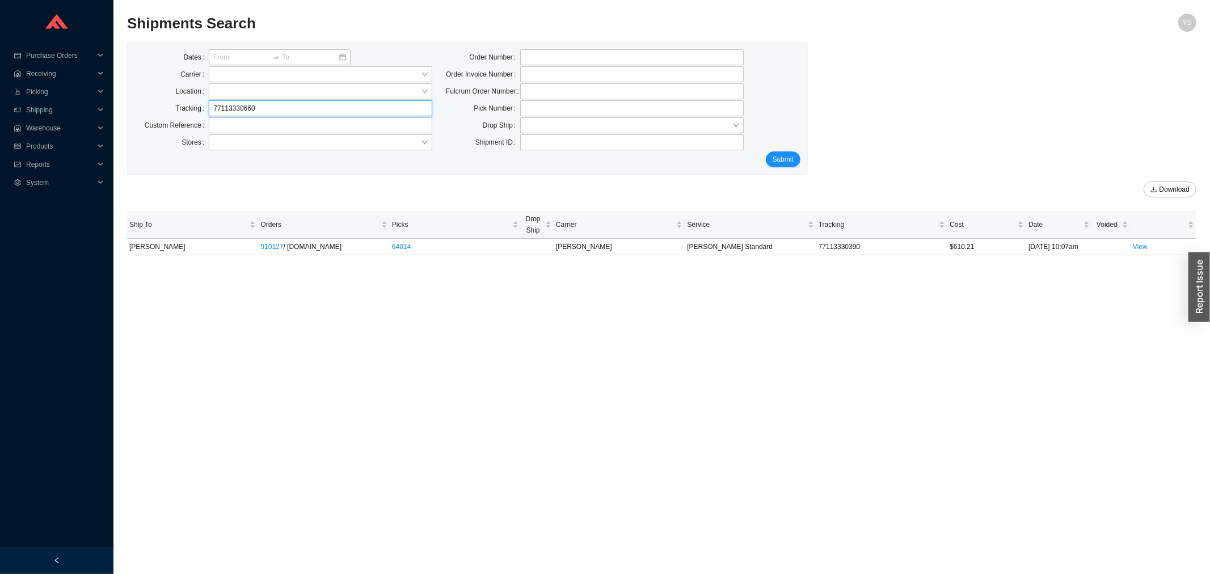
click button "Submit" at bounding box center [783, 159] width 35 height 16
click at [237, 115] on input "77113330660" at bounding box center [321, 108] width 224 height 16
paste input "650"
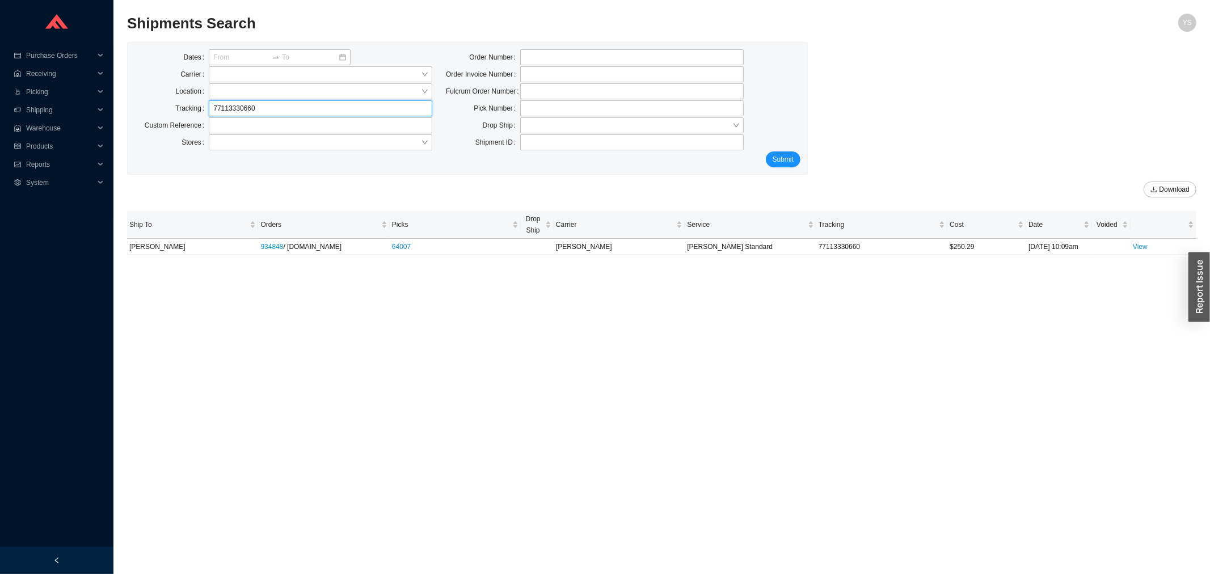
type input "77113336500"
click button "Submit" at bounding box center [783, 159] width 35 height 16
click at [261, 100] on input "77113336500" at bounding box center [321, 108] width 224 height 16
click at [256, 109] on input "77113336500" at bounding box center [321, 108] width 224 height 16
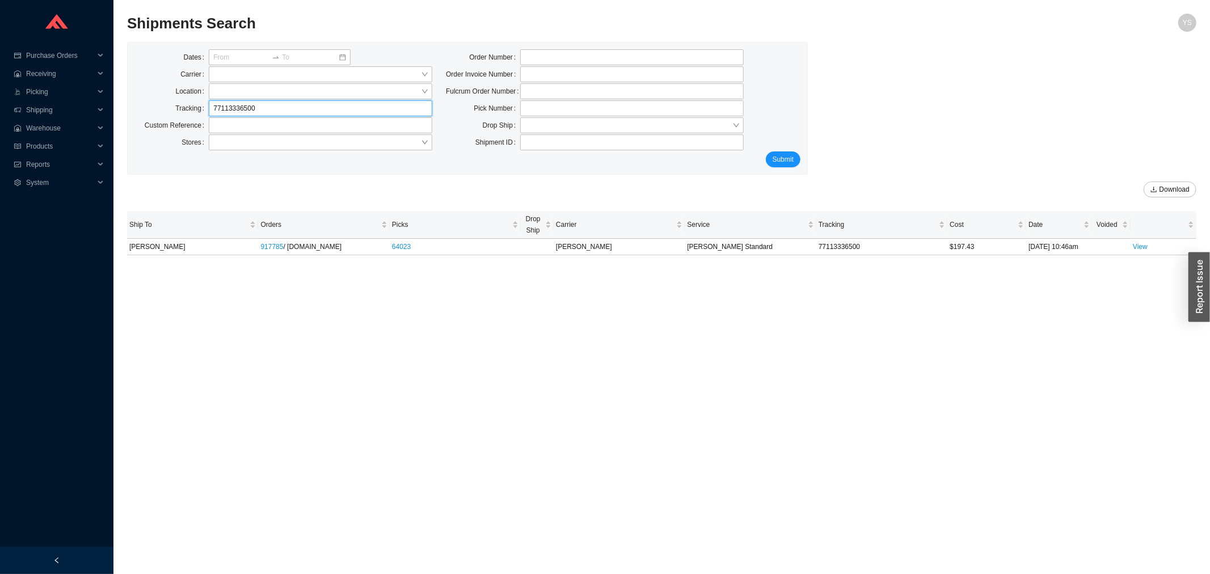
click at [256, 109] on input "77113336500" at bounding box center [321, 108] width 224 height 16
paste input "519140768"
type input "519140768"
click button "Submit" at bounding box center [783, 159] width 35 height 16
click at [246, 112] on input "519140768" at bounding box center [321, 108] width 224 height 16
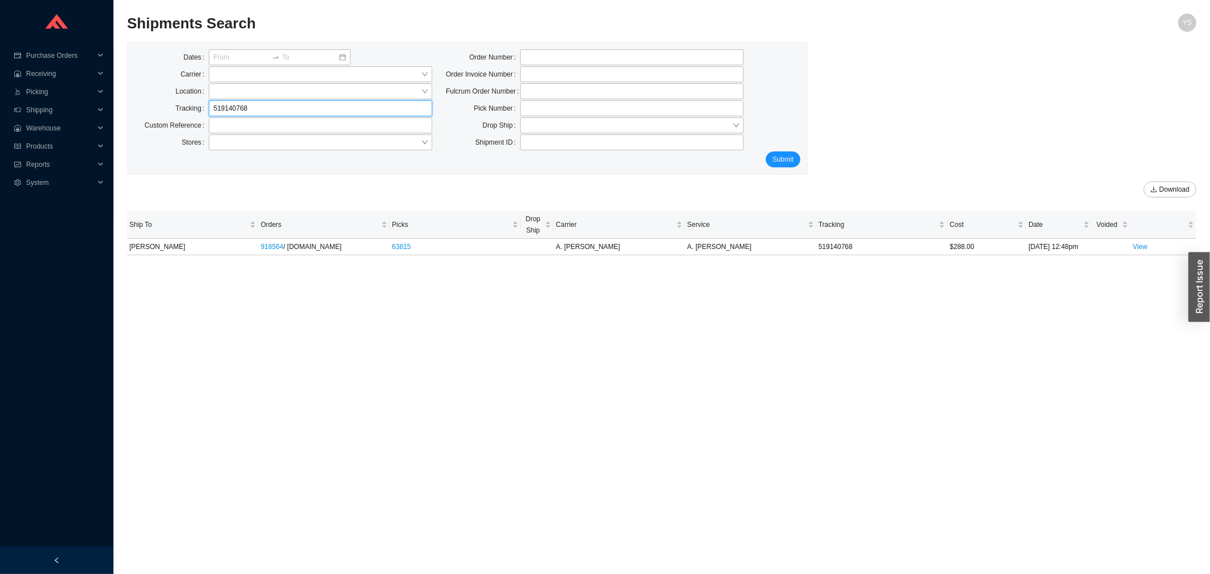
click at [246, 112] on input "519140768" at bounding box center [321, 108] width 224 height 16
paste input "81"
type input "519140818"
click button "Submit" at bounding box center [783, 159] width 35 height 16
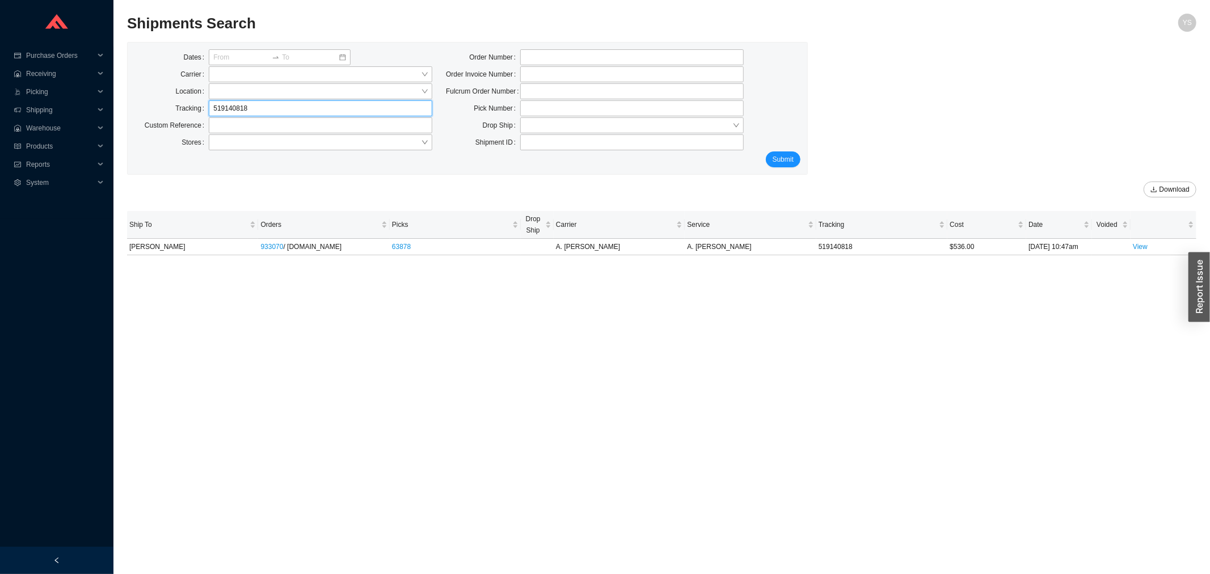
click at [235, 111] on input "519140818" at bounding box center [321, 108] width 224 height 16
paste input "784"
type input "519140784"
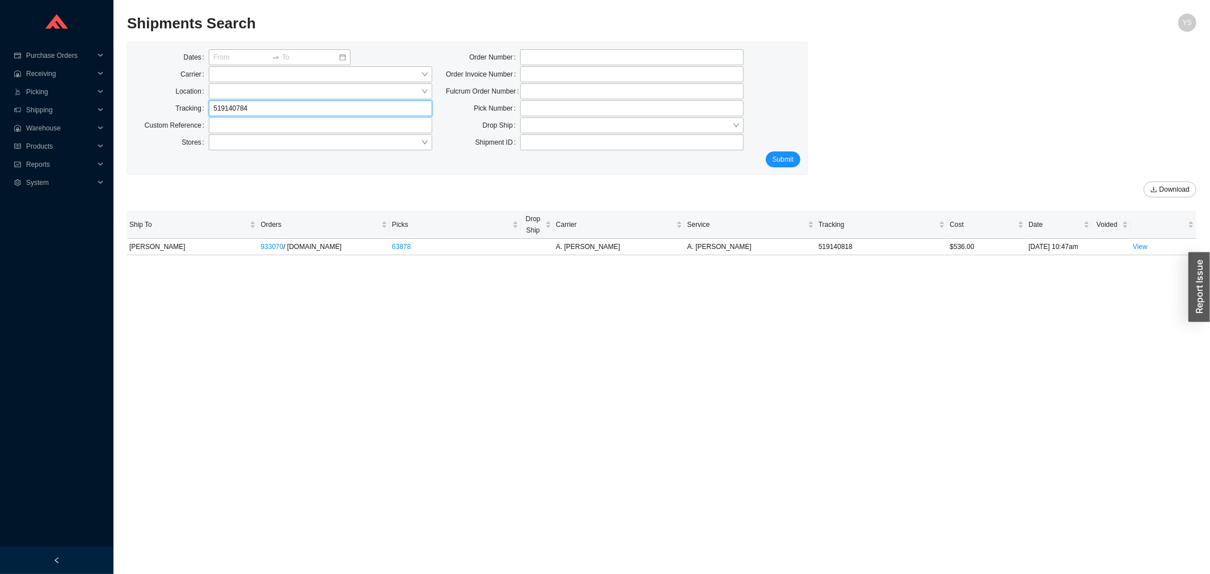
click button "Submit" at bounding box center [783, 159] width 35 height 16
drag, startPoint x: 38, startPoint y: 171, endPoint x: 41, endPoint y: 166, distance: 6.3
click at [38, 171] on span "Reports" at bounding box center [60, 164] width 68 height 18
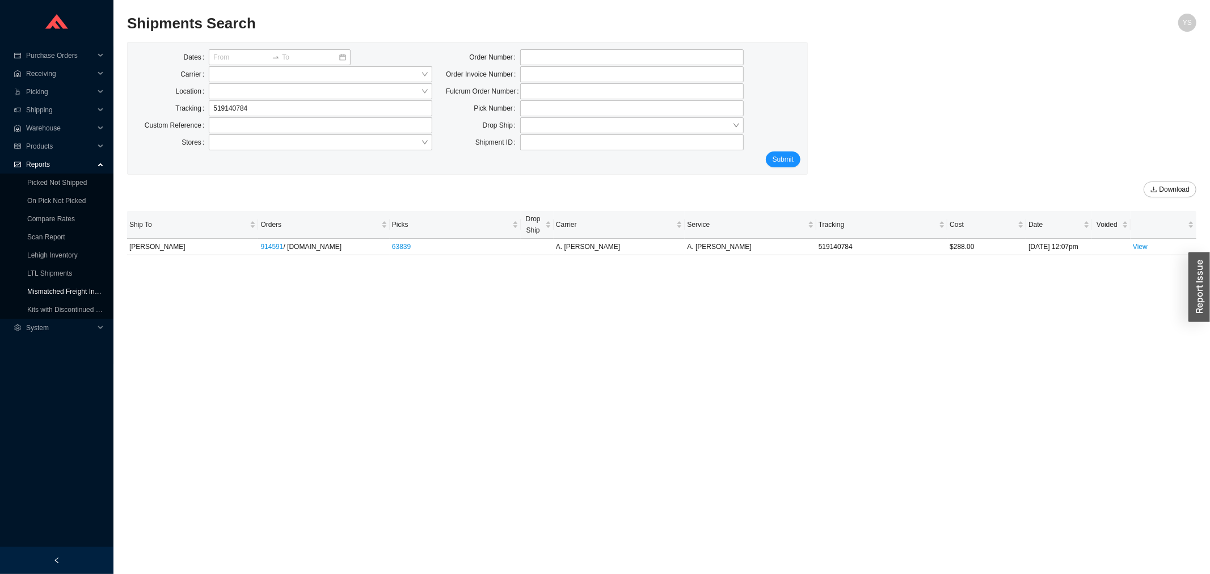
click at [61, 288] on link "Mismatched Freight Invoices" at bounding box center [70, 292] width 87 height 8
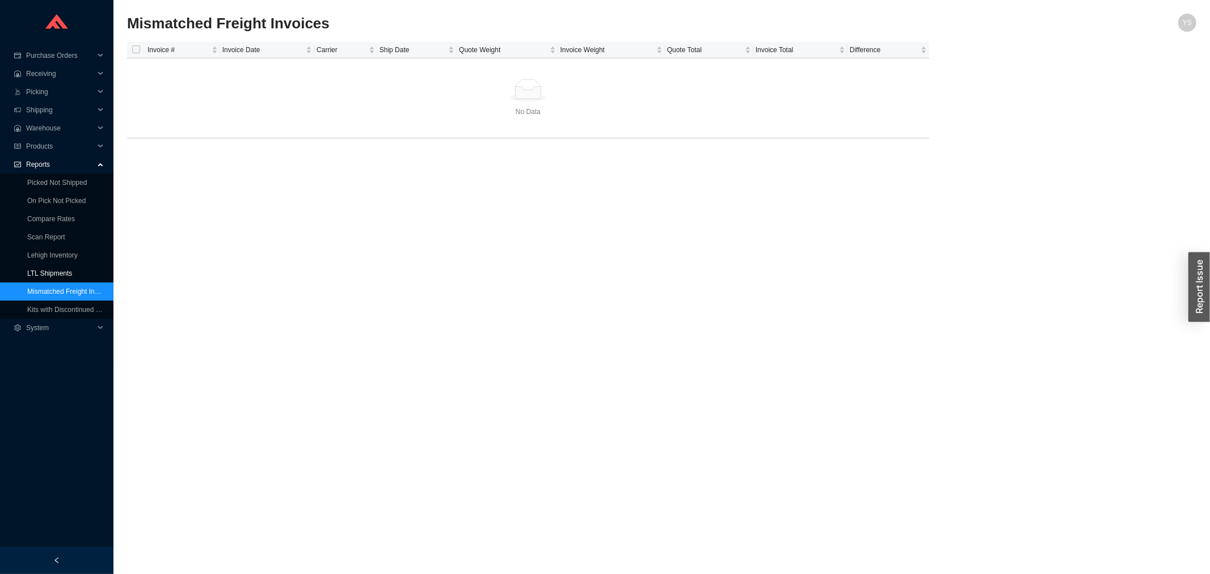
click at [57, 269] on link "LTL Shipments" at bounding box center [49, 273] width 45 height 8
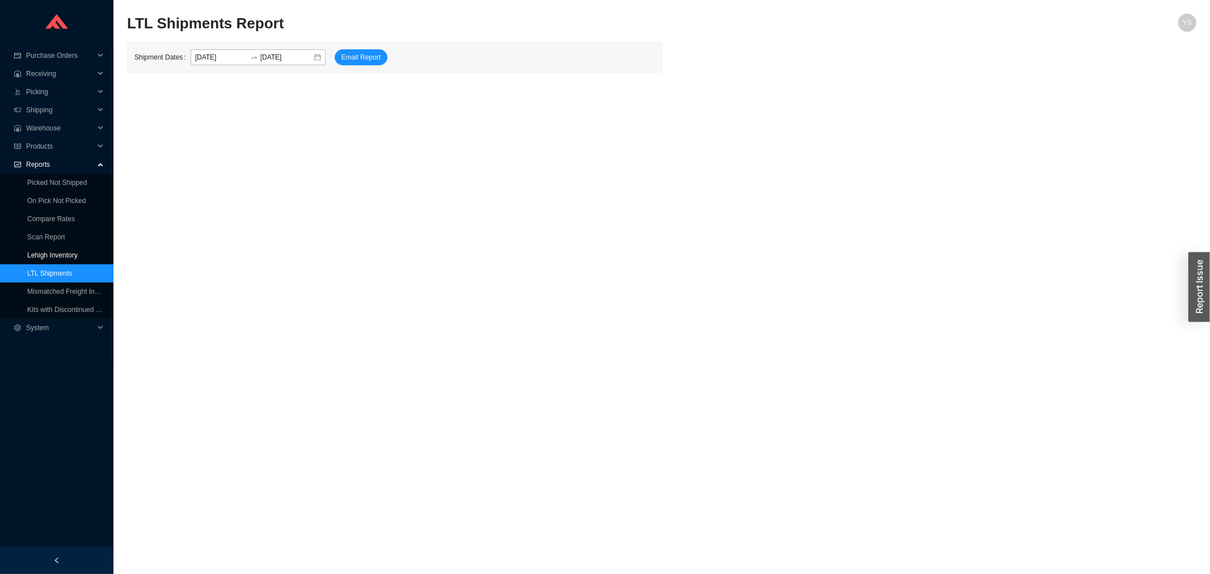
click at [47, 251] on link "Lehigh Inventory" at bounding box center [52, 255] width 50 height 8
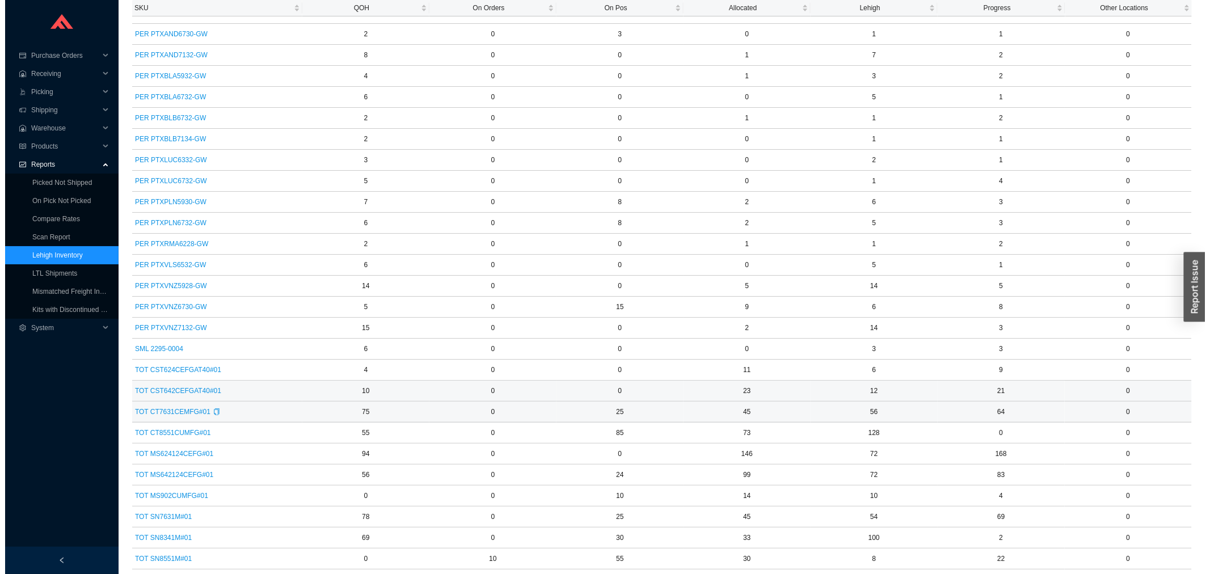
scroll to position [1659, 0]
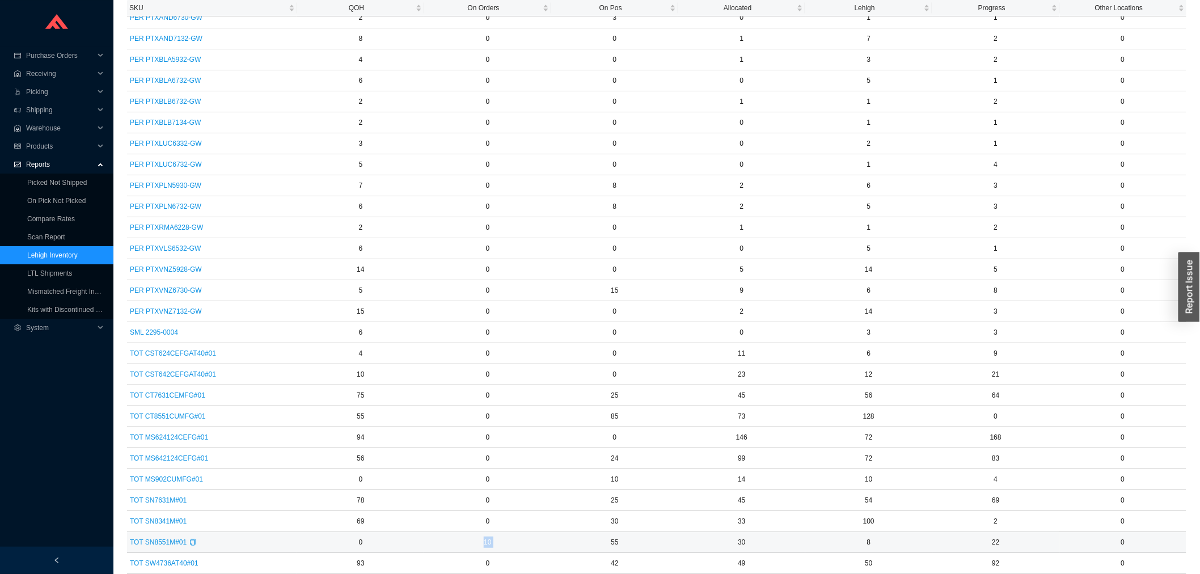
drag, startPoint x: 555, startPoint y: 539, endPoint x: 460, endPoint y: 537, distance: 94.8
click at [460, 537] on tr "TOT SN8551M#01 0 10 55 30 8 22 0" at bounding box center [657, 542] width 1060 height 21
click at [157, 542] on span "TOT SN8551M#01" at bounding box center [158, 542] width 57 height 11
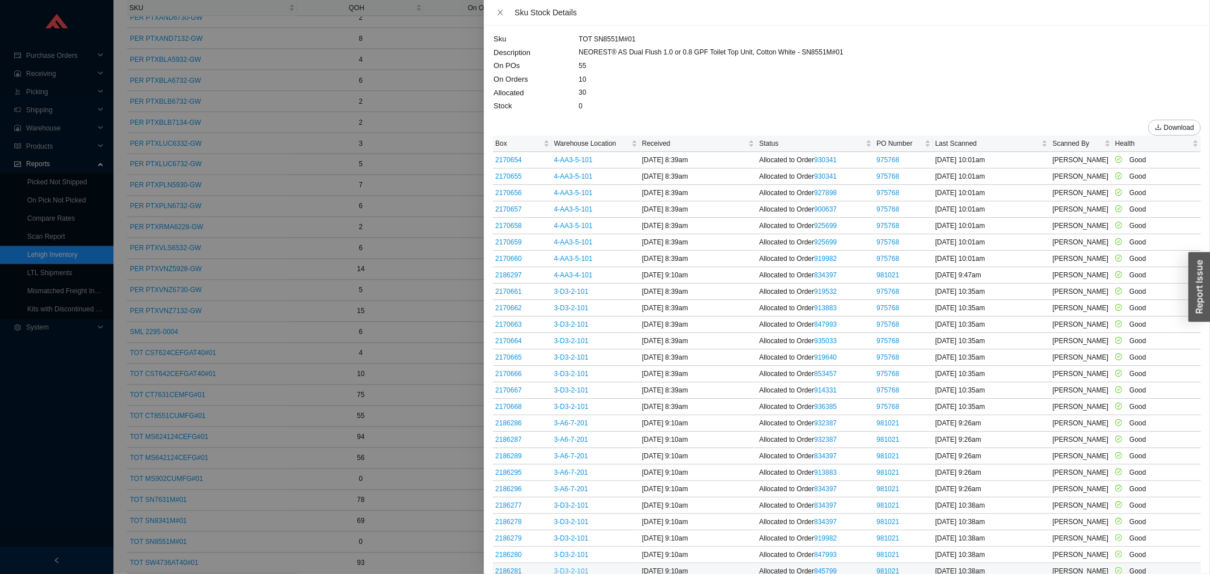
scroll to position [0, 0]
click at [570, 148] on span "Warehouse Location" at bounding box center [591, 145] width 75 height 11
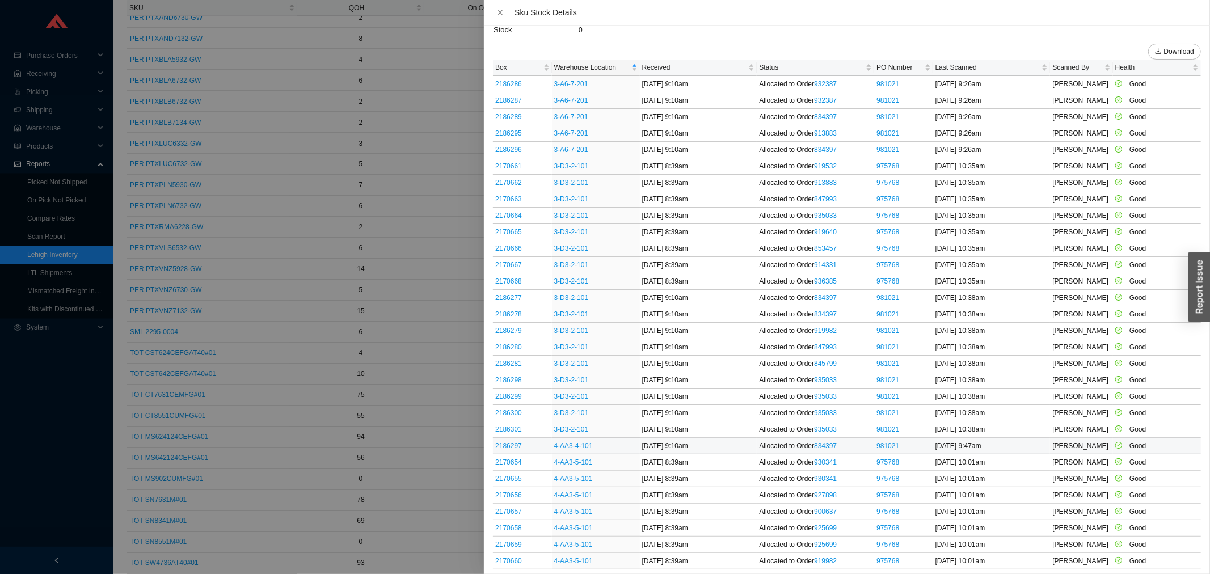
scroll to position [83, 0]
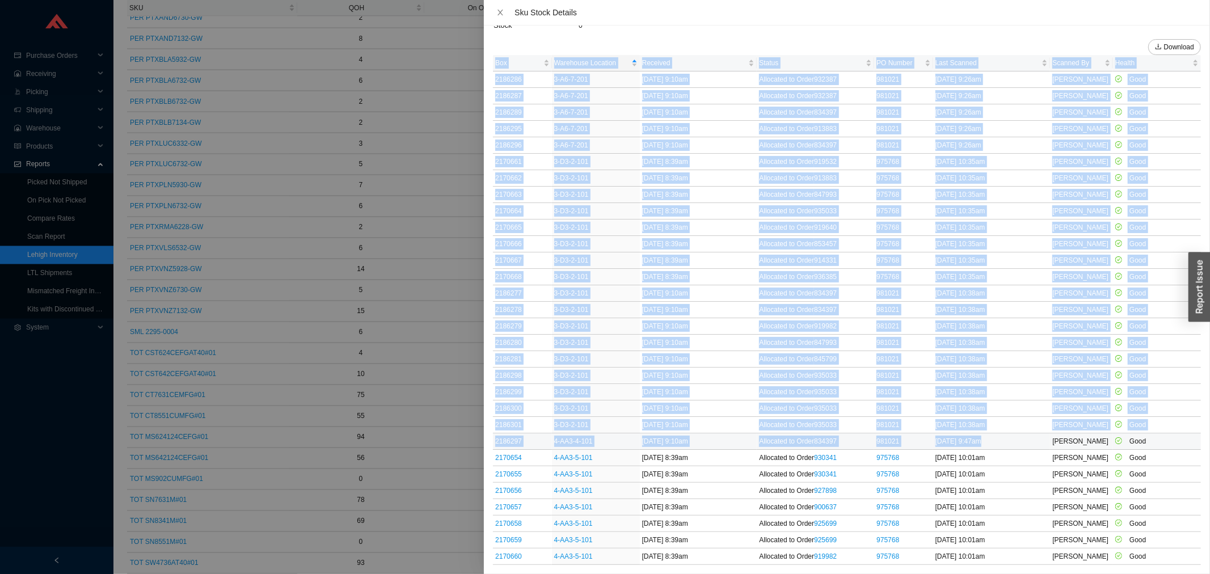
drag, startPoint x: 1024, startPoint y: 438, endPoint x: 491, endPoint y: 441, distance: 533.2
click at [491, 441] on div "Sku TOT SN8551M#01 Description NEOREST® AS Dual Flush 1.0 or 0.8 GPF Toilet Top…" at bounding box center [847, 300] width 726 height 549
click at [619, 411] on td "3-D3-2-101" at bounding box center [596, 408] width 88 height 16
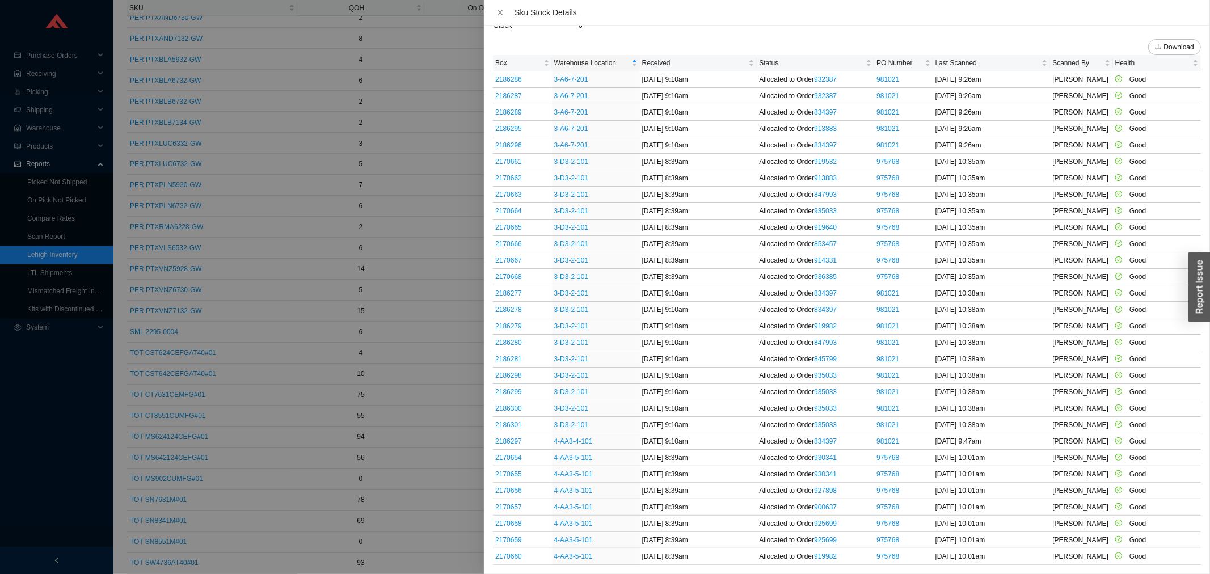
click at [461, 316] on div at bounding box center [605, 287] width 1210 height 574
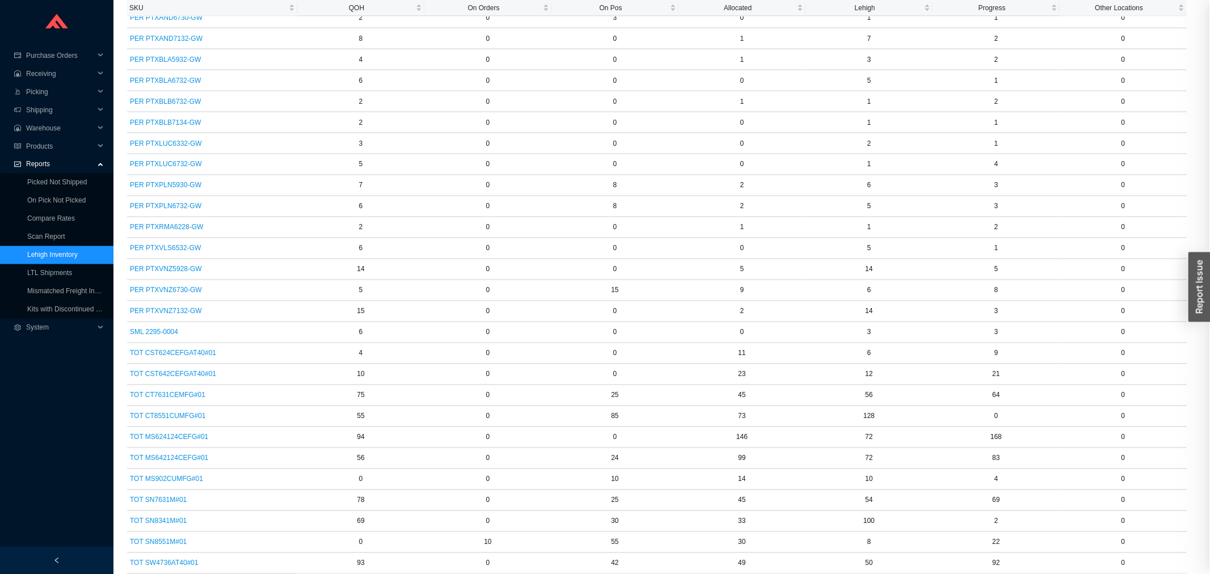
scroll to position [0, 0]
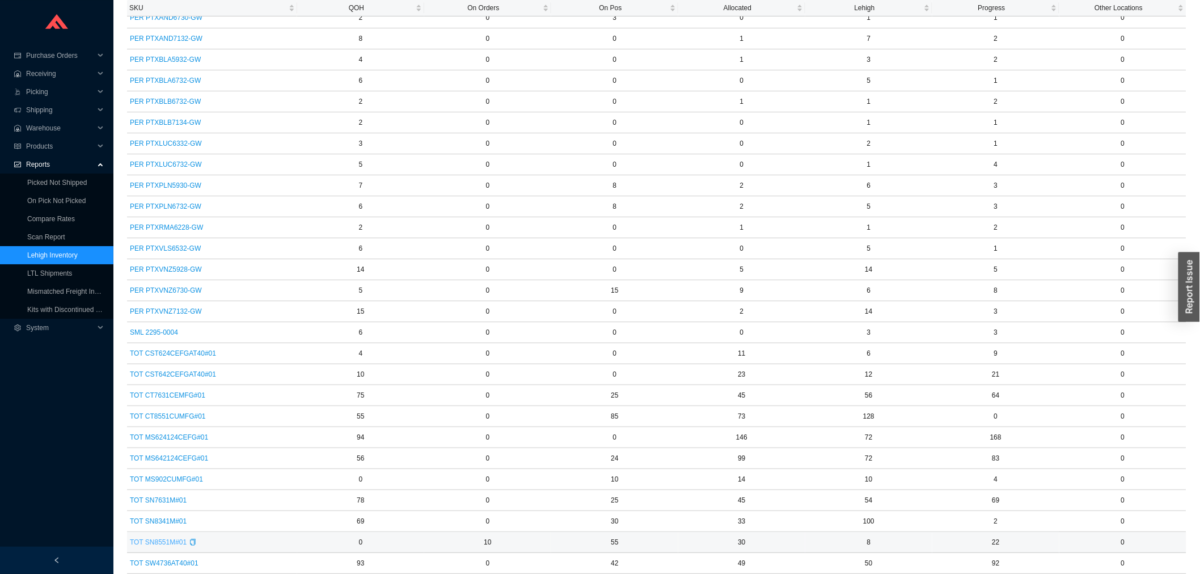
click at [162, 537] on span "TOT SN8551M#01" at bounding box center [158, 542] width 57 height 11
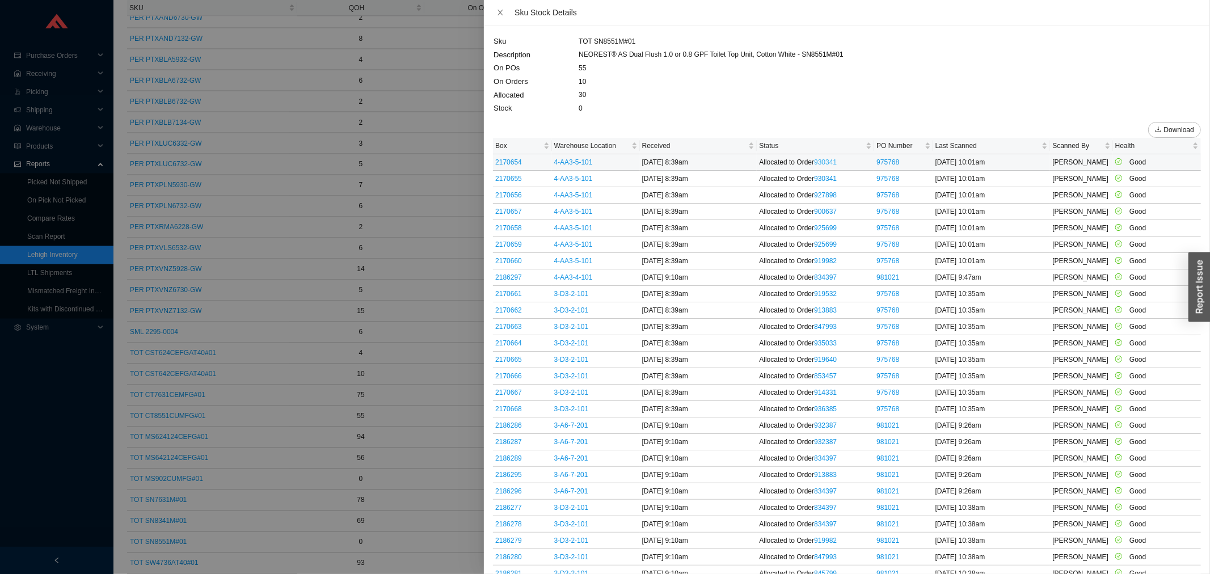
click at [829, 163] on link "930341" at bounding box center [825, 162] width 23 height 8
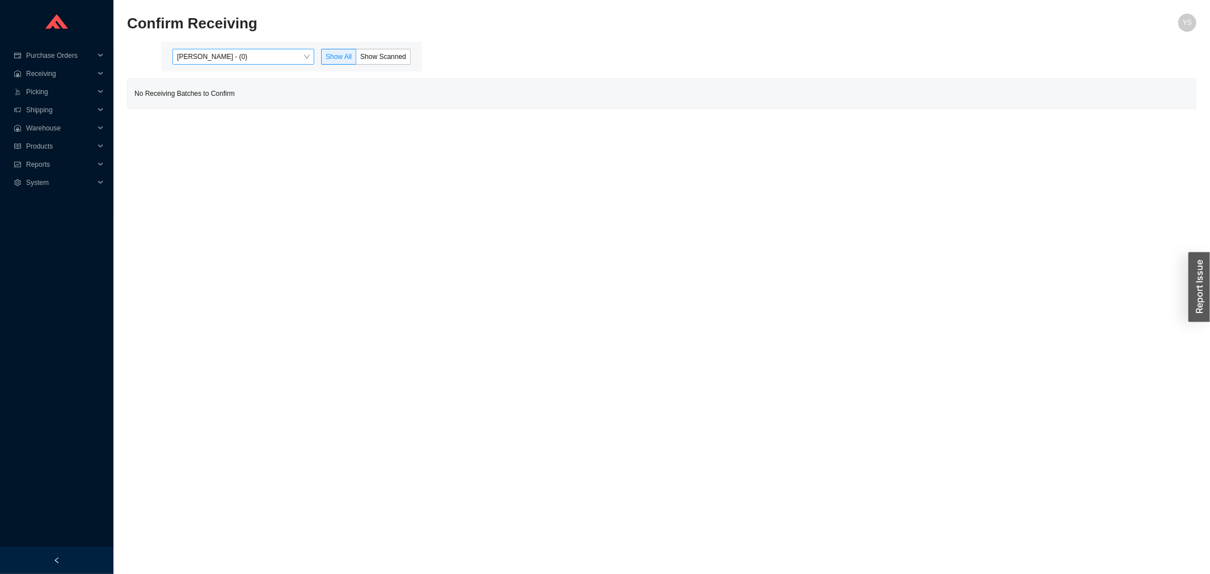
click at [246, 58] on span "[PERSON_NAME] - (0)" at bounding box center [243, 56] width 133 height 15
click at [244, 89] on div "[PERSON_NAME] - (21)" at bounding box center [244, 93] width 133 height 10
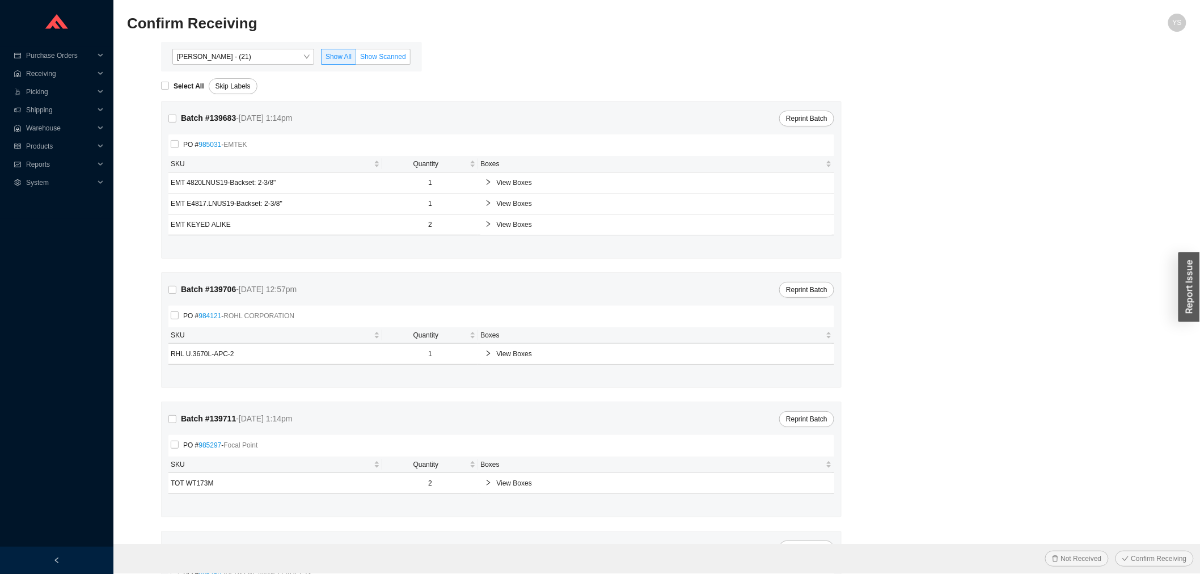
click at [380, 58] on span "Show Scanned" at bounding box center [383, 57] width 46 height 8
click at [356, 59] on input "Show Scanned" at bounding box center [356, 59] width 0 height 0
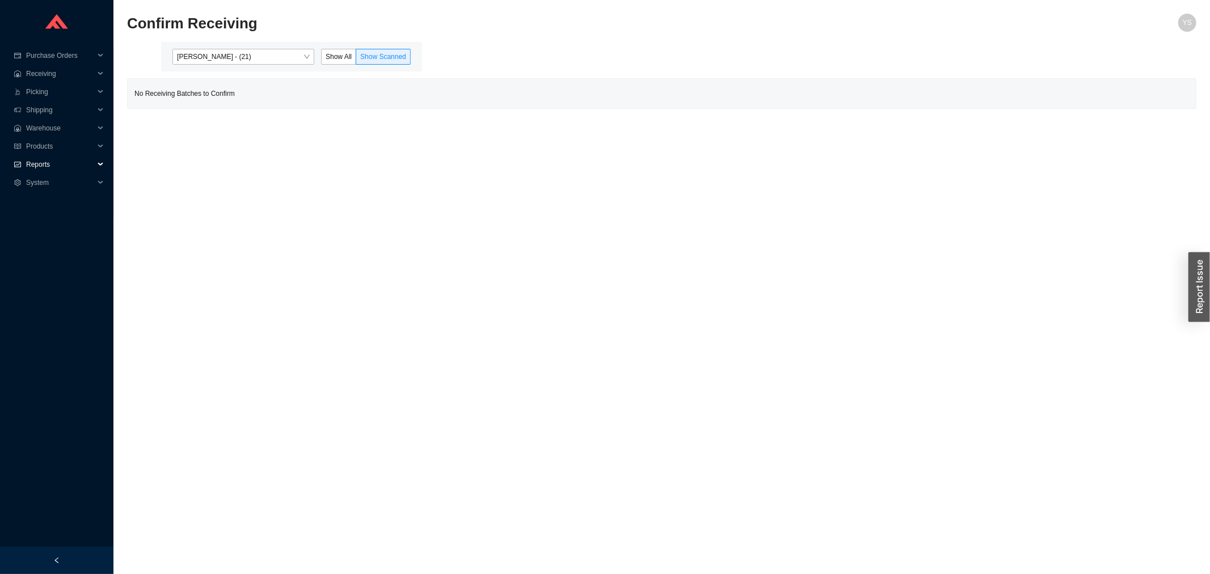
click at [65, 156] on span "Reports" at bounding box center [60, 164] width 68 height 18
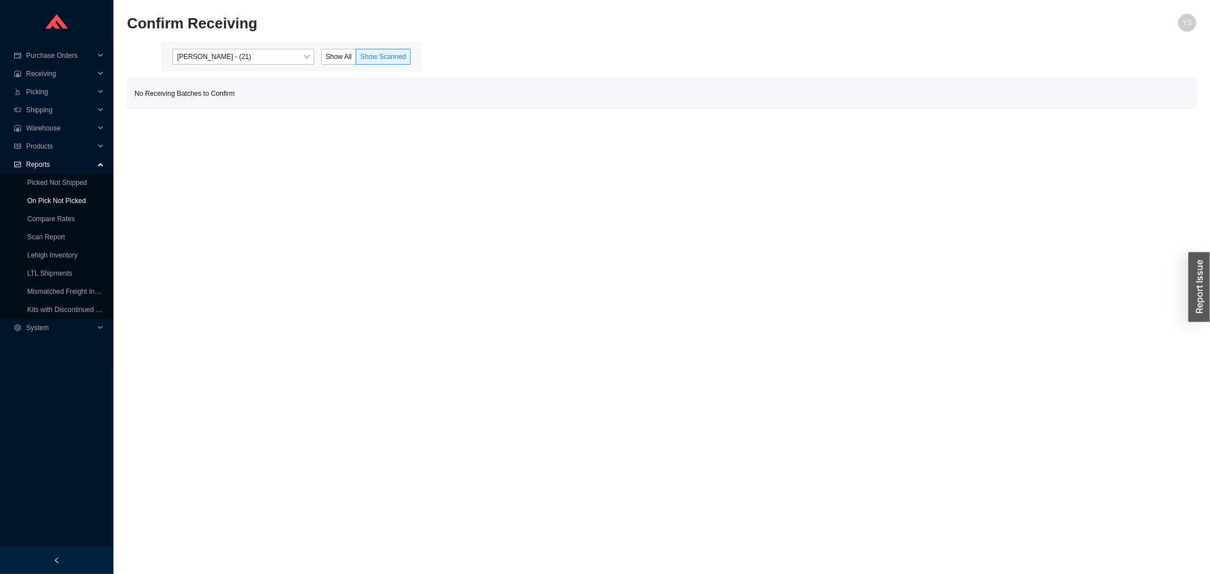
click at [68, 199] on link "On Pick Not Picked" at bounding box center [56, 201] width 58 height 8
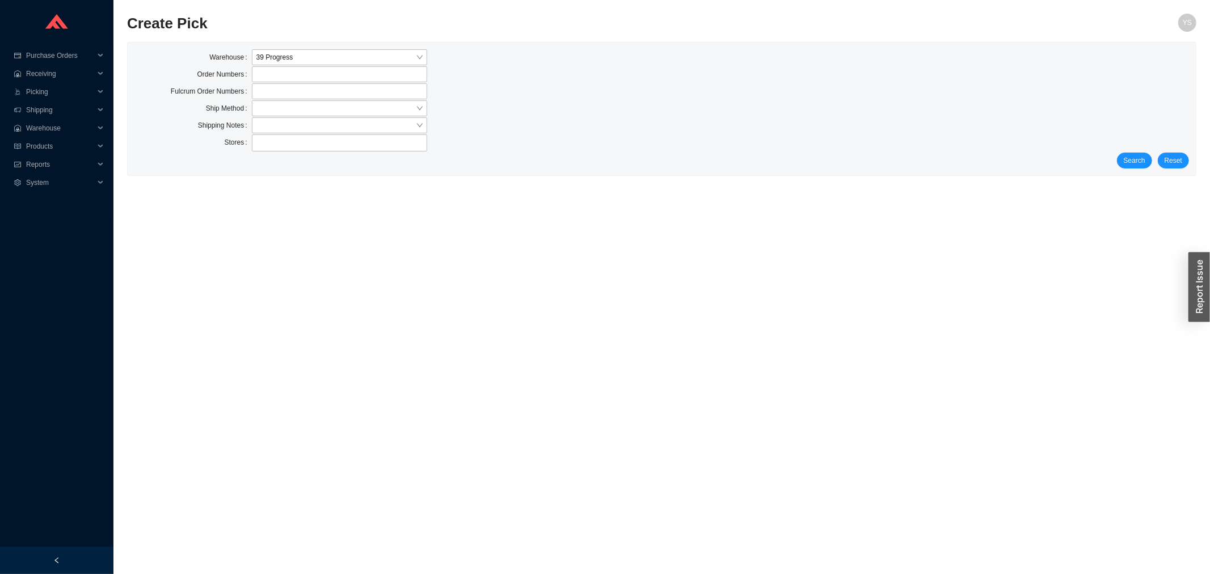
click at [1119, 157] on div "Search Reset" at bounding box center [661, 161] width 1055 height 16
click at [1135, 165] on span "Search" at bounding box center [1135, 160] width 22 height 11
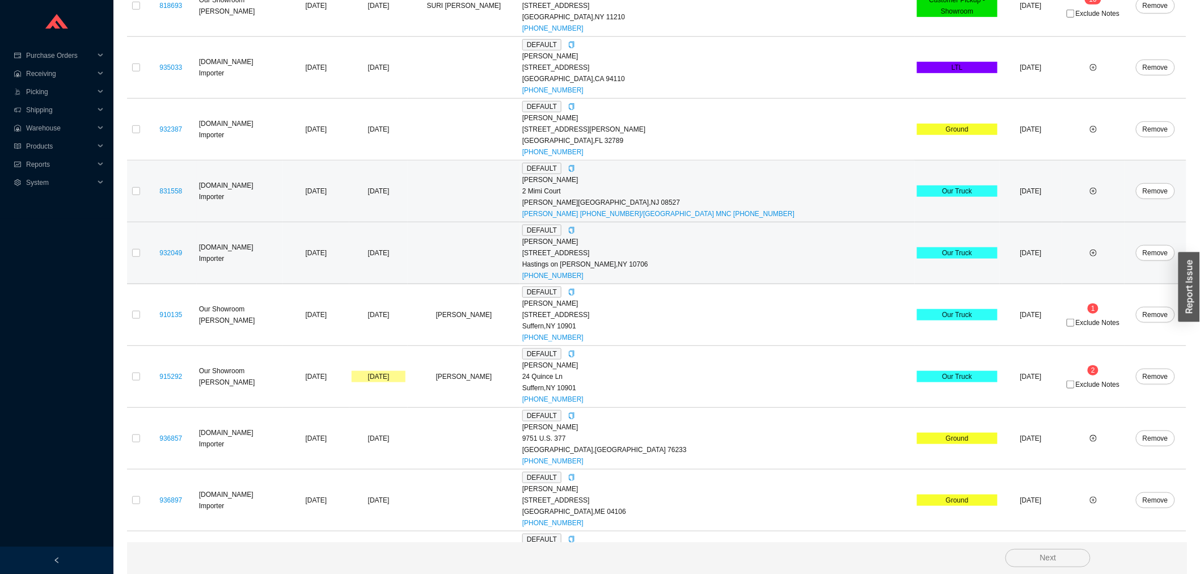
scroll to position [366, 0]
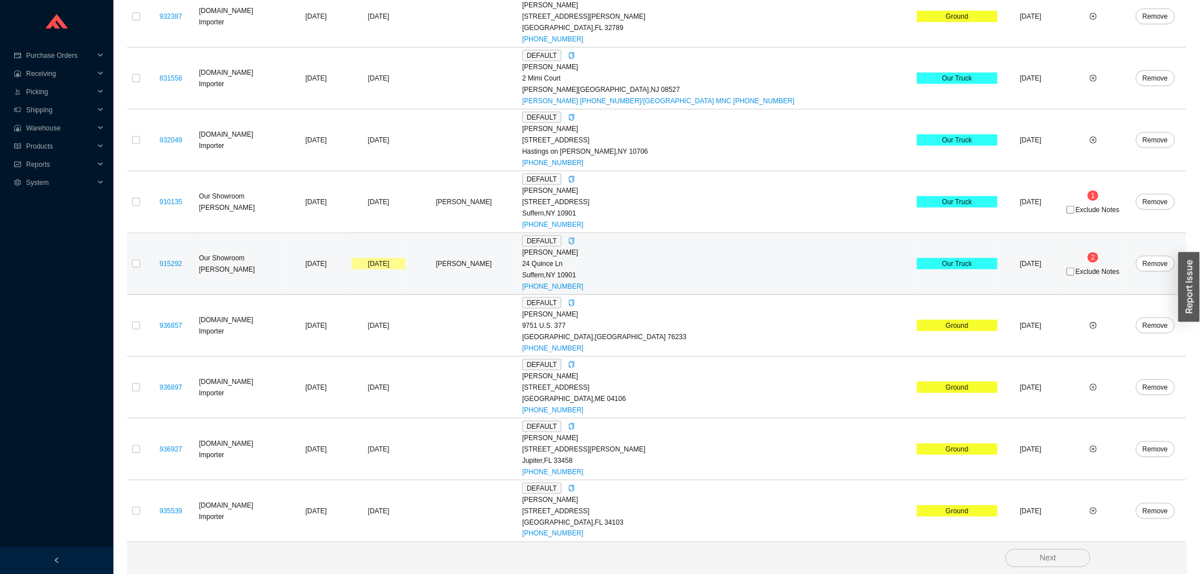
click at [1076, 273] on span "Exclude Notes" at bounding box center [1098, 271] width 44 height 7
click at [1067, 273] on input "Exclude Notes" at bounding box center [1071, 272] width 8 height 8
checkbox input "true"
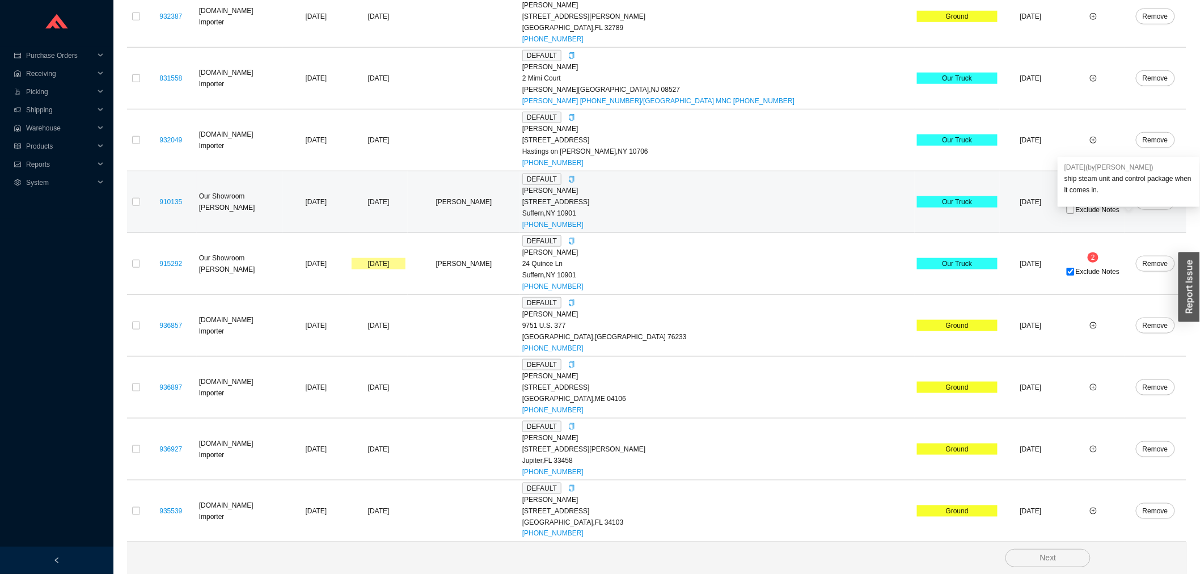
click at [1076, 206] on span "Exclude Notes" at bounding box center [1098, 209] width 44 height 7
click at [1067, 206] on input "Exclude Notes" at bounding box center [1071, 210] width 8 height 8
checkbox input "true"
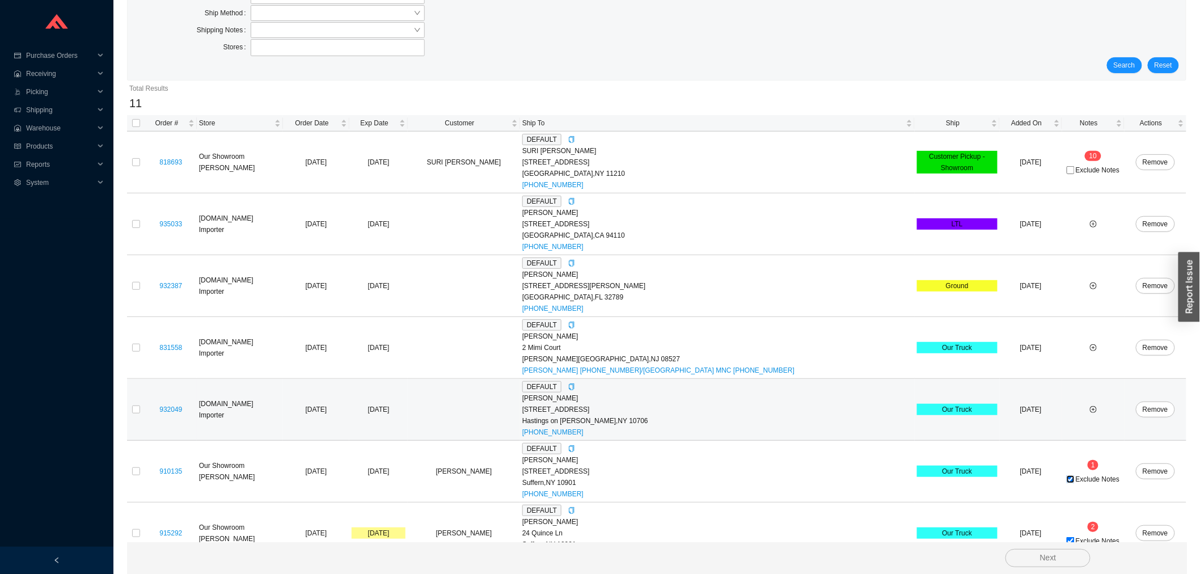
scroll to position [178, 0]
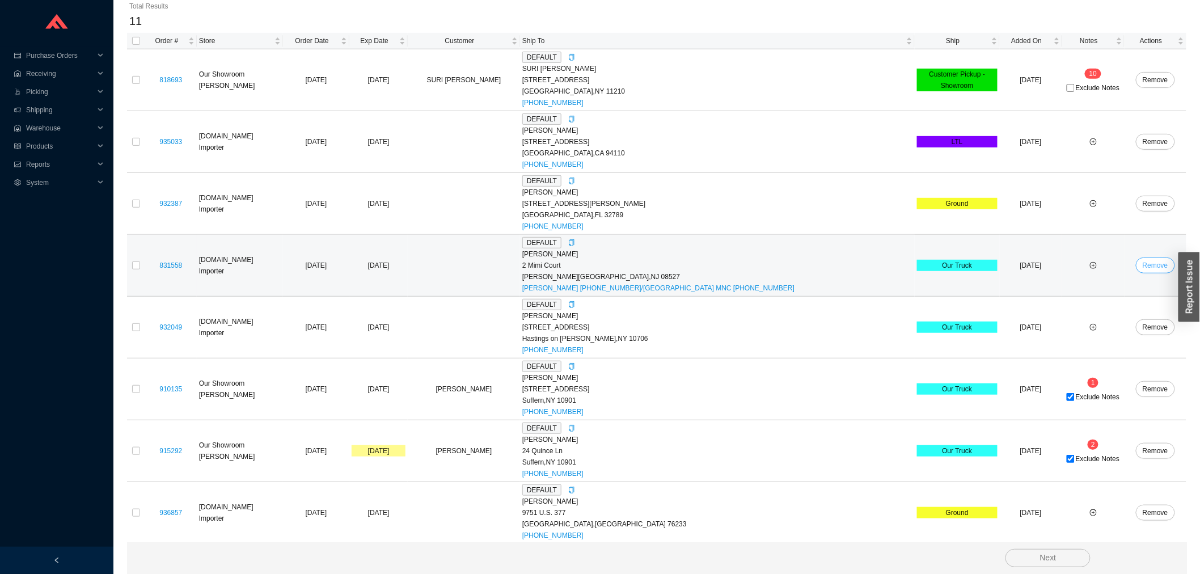
click at [1143, 265] on span "Remove" at bounding box center [1156, 265] width 26 height 11
click at [1093, 270] on span "Yes" at bounding box center [1098, 275] width 11 height 11
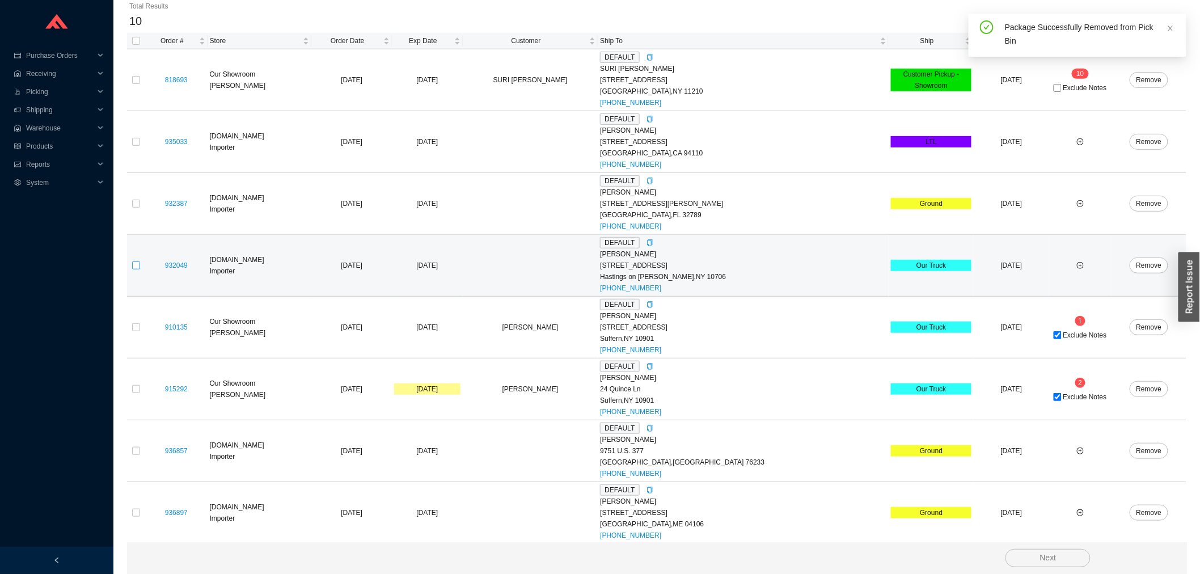
click at [137, 264] on input "checkbox" at bounding box center [136, 266] width 8 height 8
checkbox input "true"
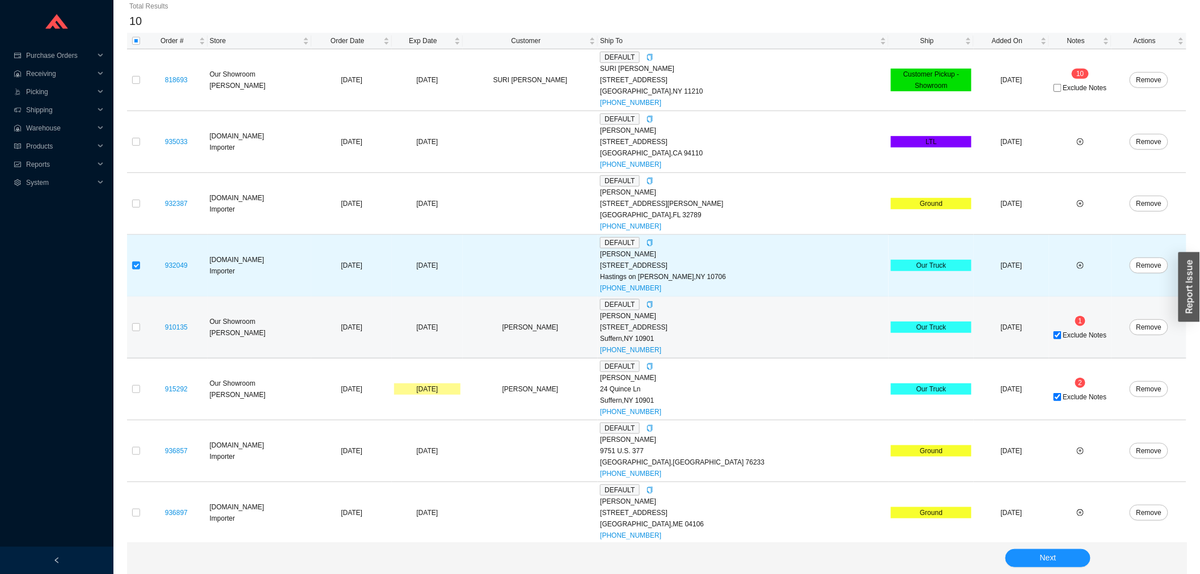
click at [129, 324] on td at bounding box center [136, 328] width 18 height 62
click at [137, 327] on input "checkbox" at bounding box center [136, 327] width 8 height 8
checkbox input "true"
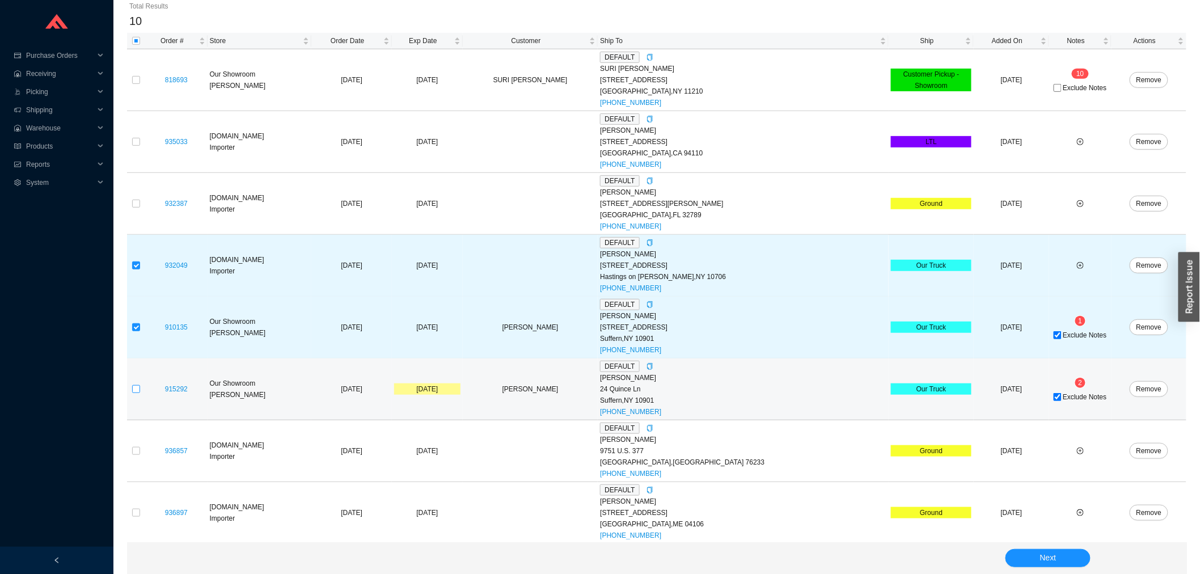
click at [134, 387] on input "checkbox" at bounding box center [136, 389] width 8 height 8
checkbox input "true"
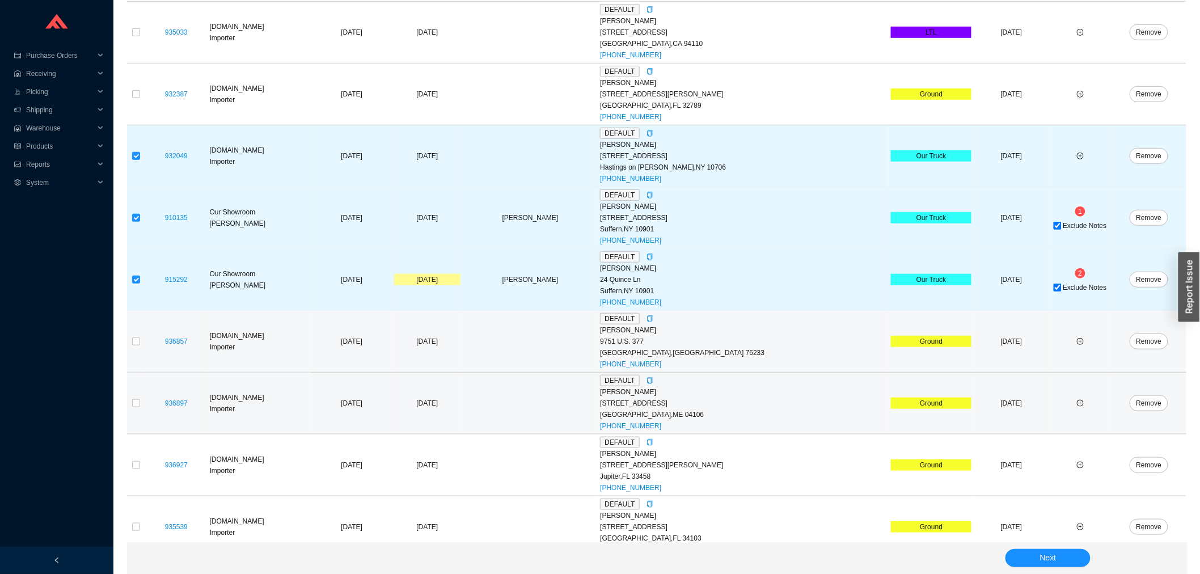
scroll to position [305, 0]
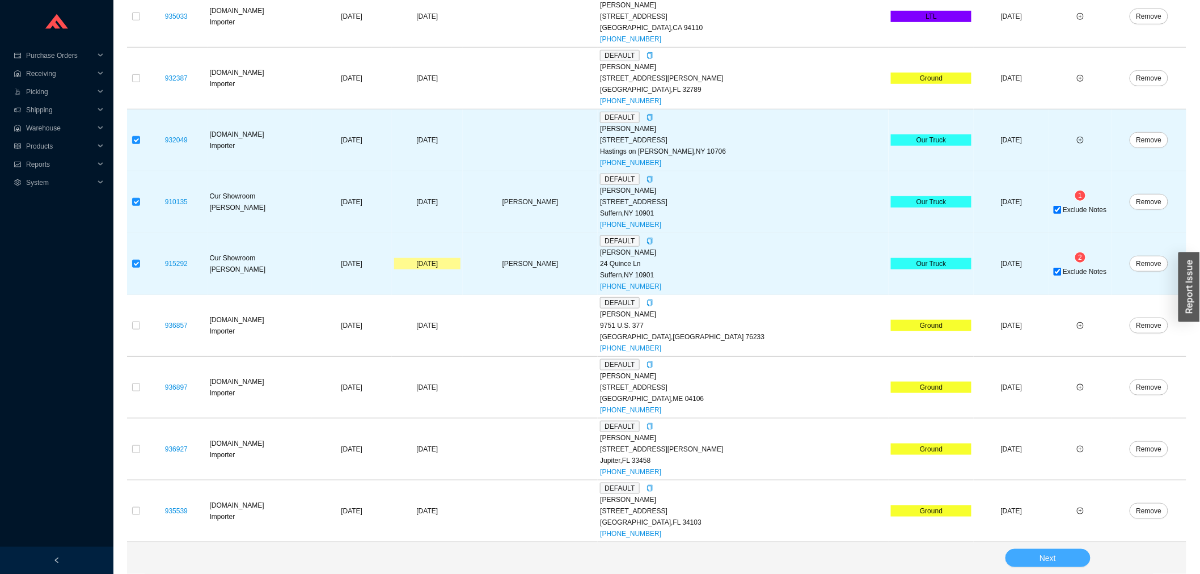
click at [1047, 558] on span "Next" at bounding box center [1048, 558] width 16 height 13
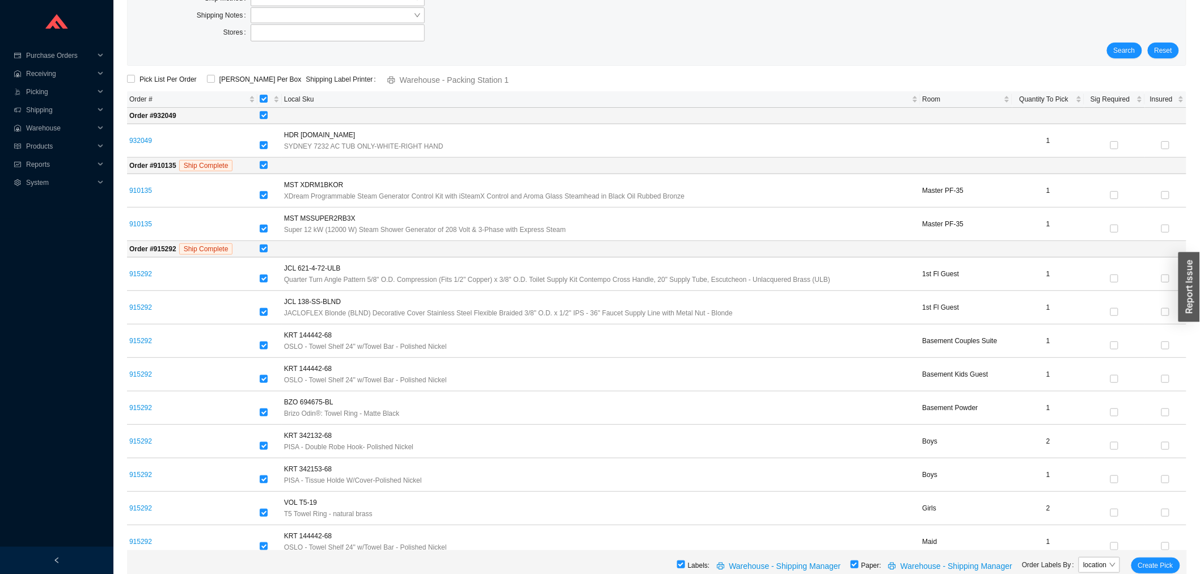
scroll to position [87, 0]
